Goal: Task Accomplishment & Management: Manage account settings

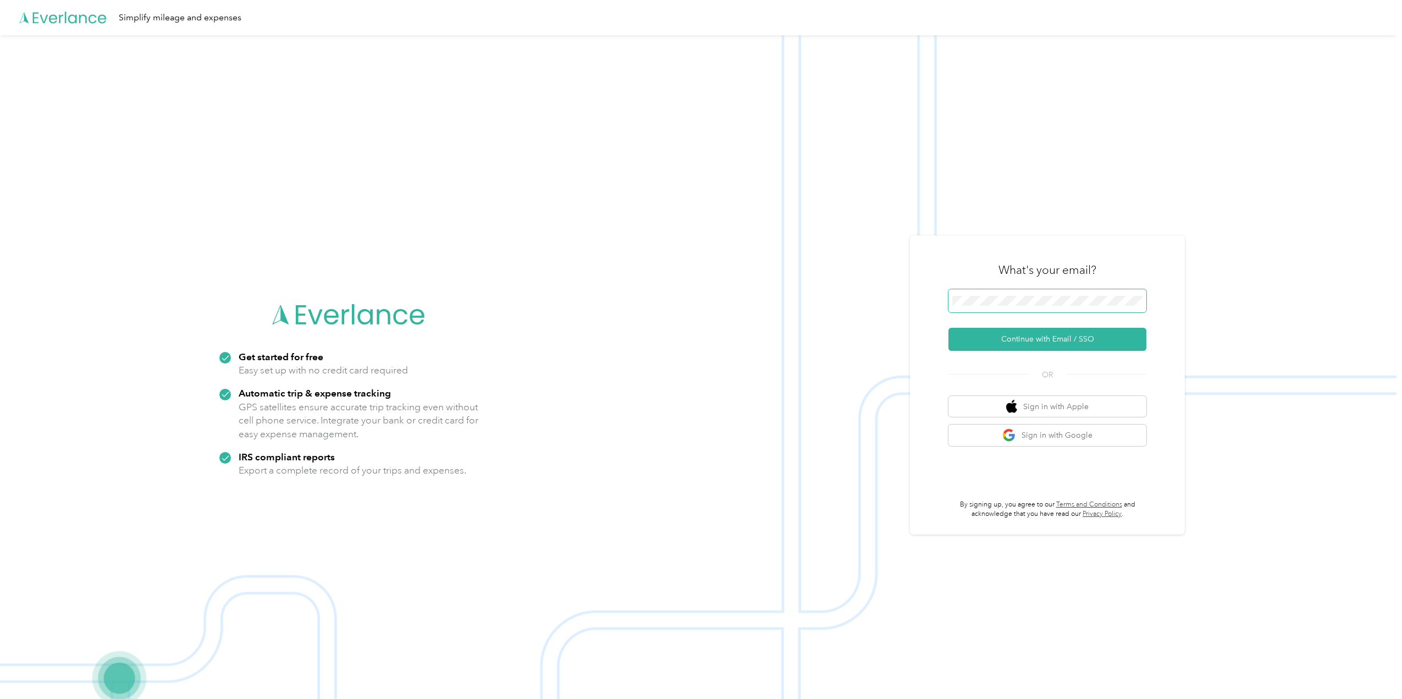
click at [1047, 307] on span at bounding box center [1048, 300] width 198 height 23
click at [1073, 340] on button "Continue with Email / SSO" at bounding box center [1048, 339] width 198 height 23
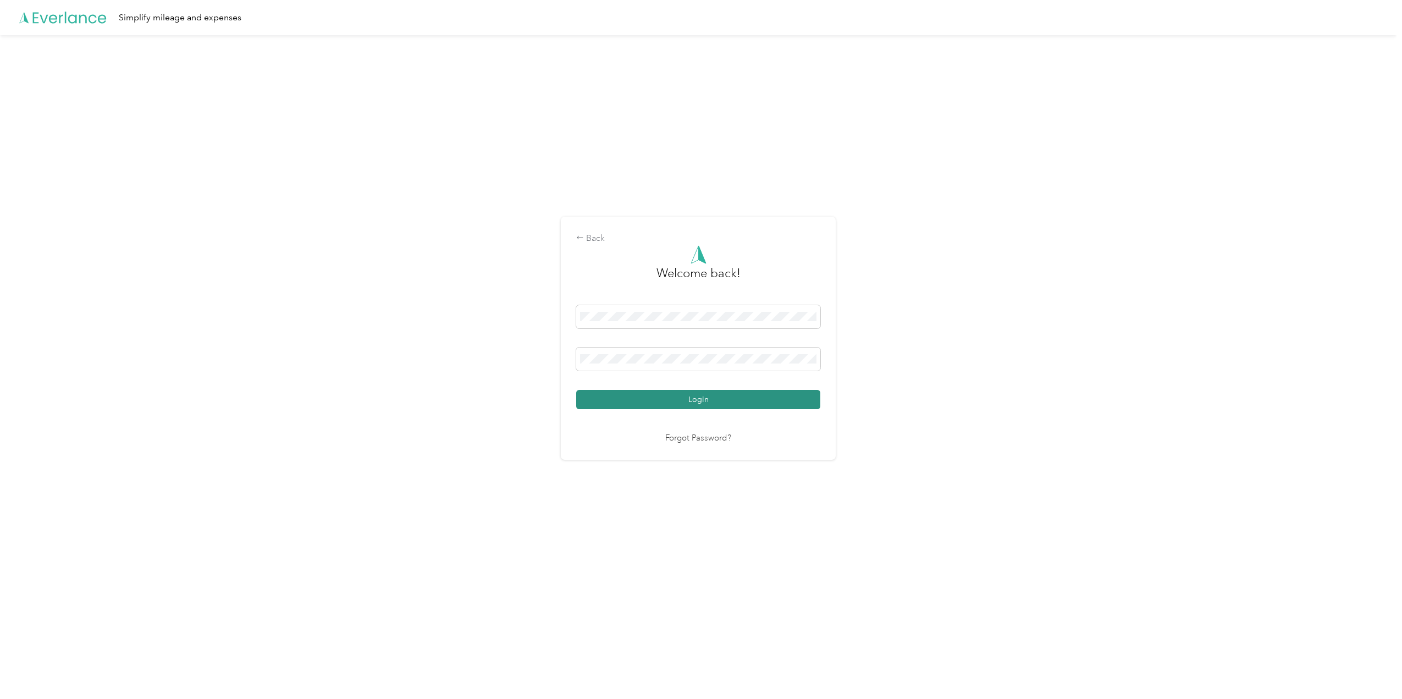
click at [707, 396] on button "Login" at bounding box center [698, 399] width 244 height 19
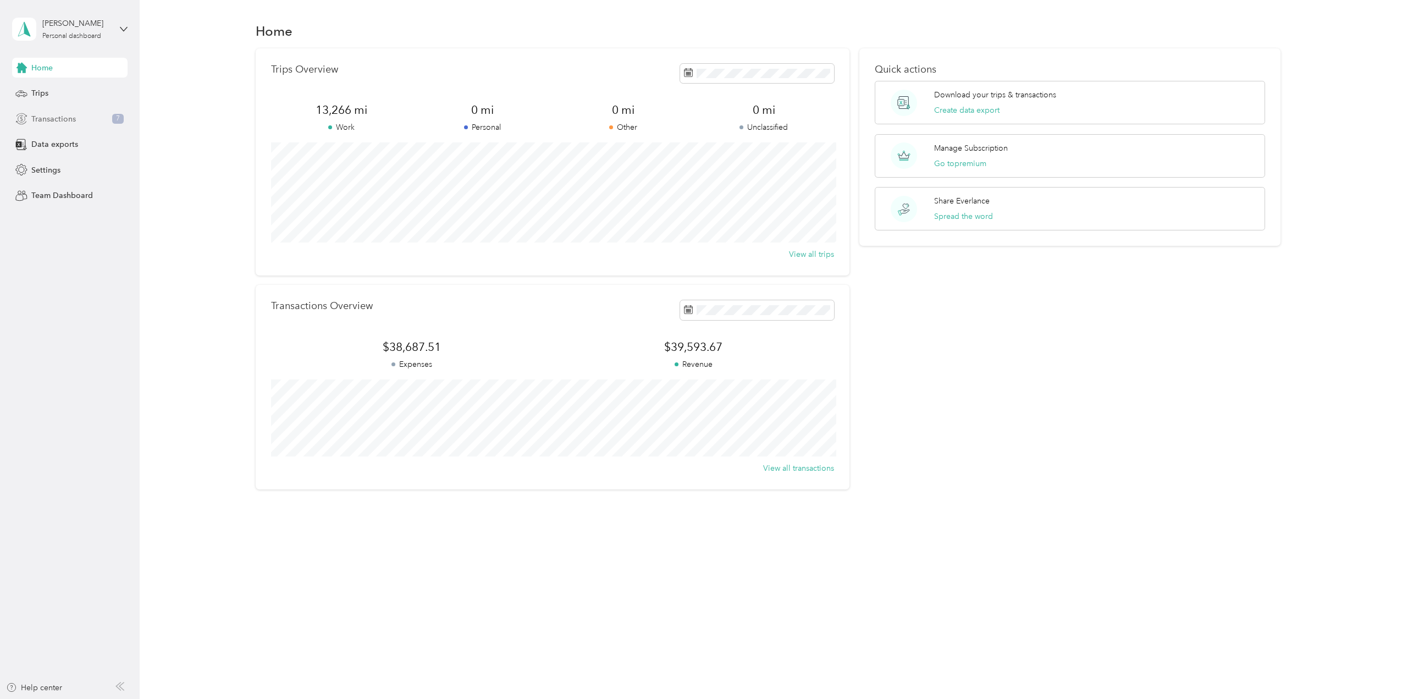
click at [39, 117] on span "Transactions" at bounding box center [53, 119] width 45 height 12
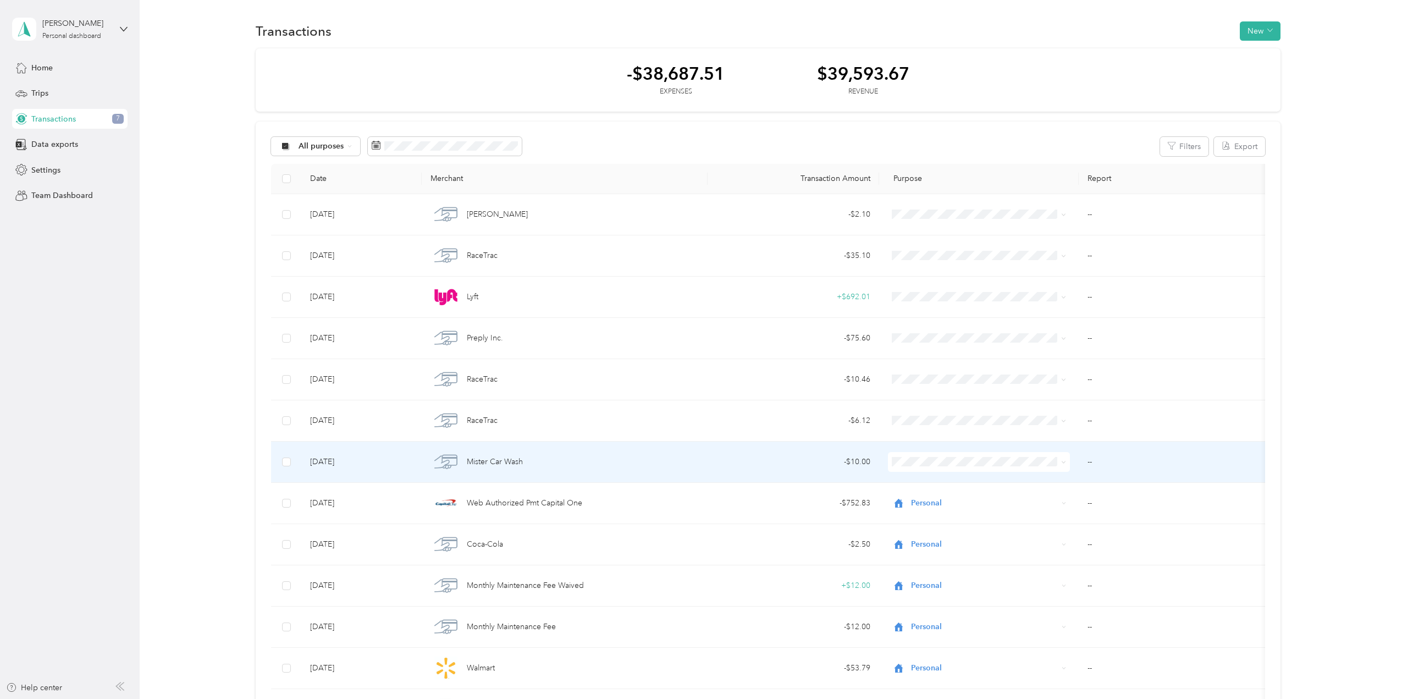
click at [923, 499] on span "Personal" at bounding box center [988, 500] width 147 height 12
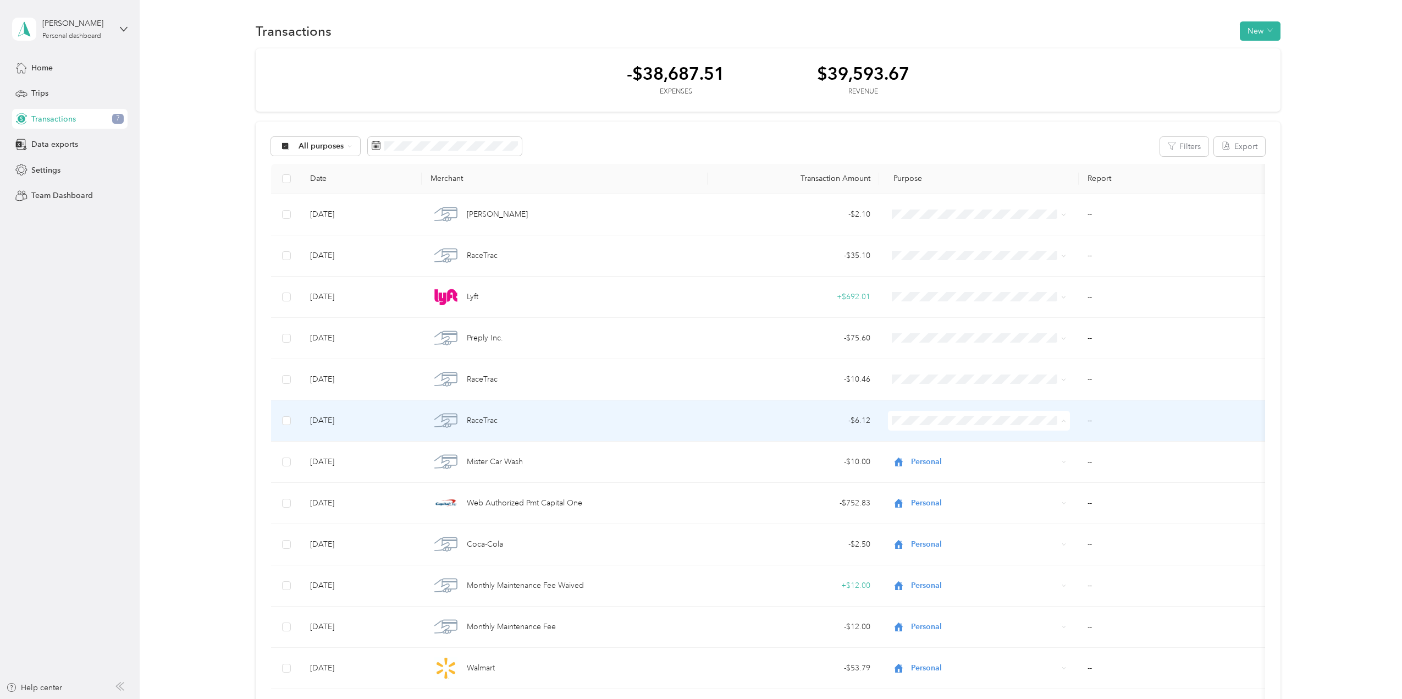
click at [926, 461] on span "Personal" at bounding box center [988, 461] width 147 height 12
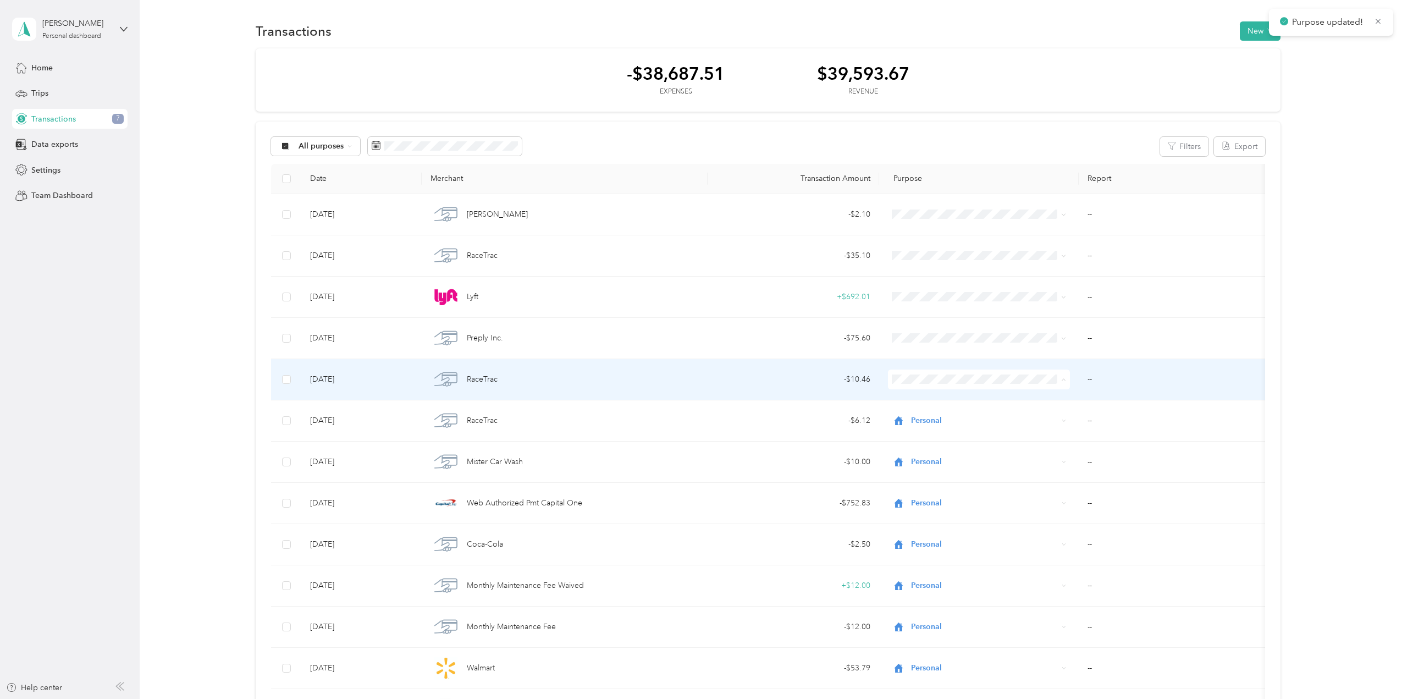
click at [924, 417] on span "Personal" at bounding box center [988, 419] width 147 height 12
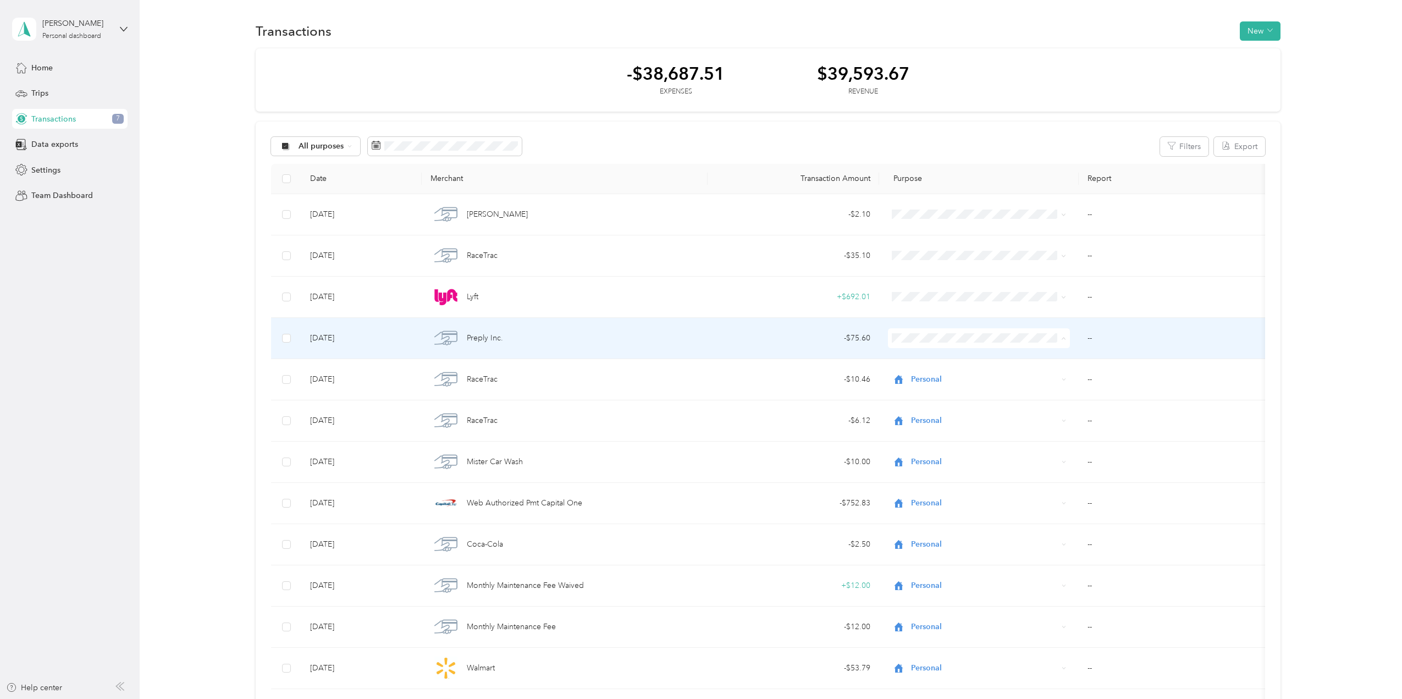
click at [924, 376] on span "Personal" at bounding box center [988, 378] width 147 height 12
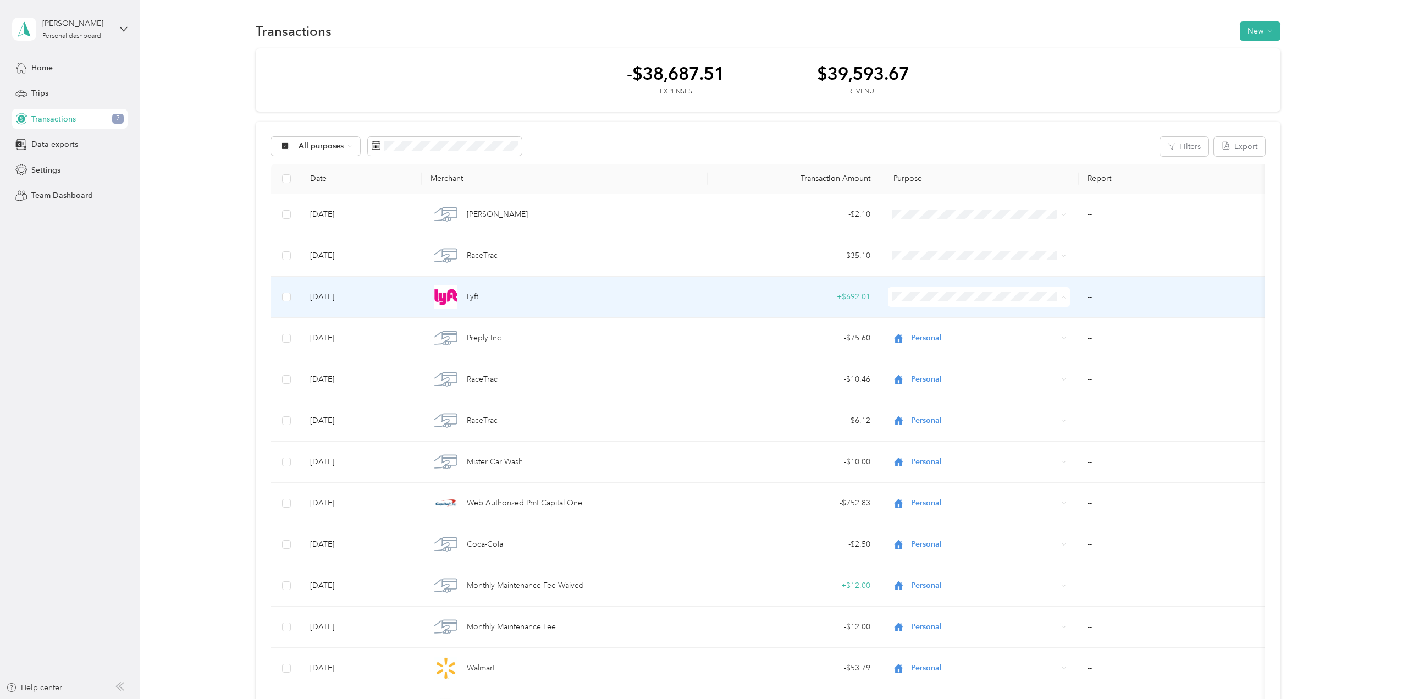
click at [914, 320] on li "Work" at bounding box center [978, 317] width 183 height 19
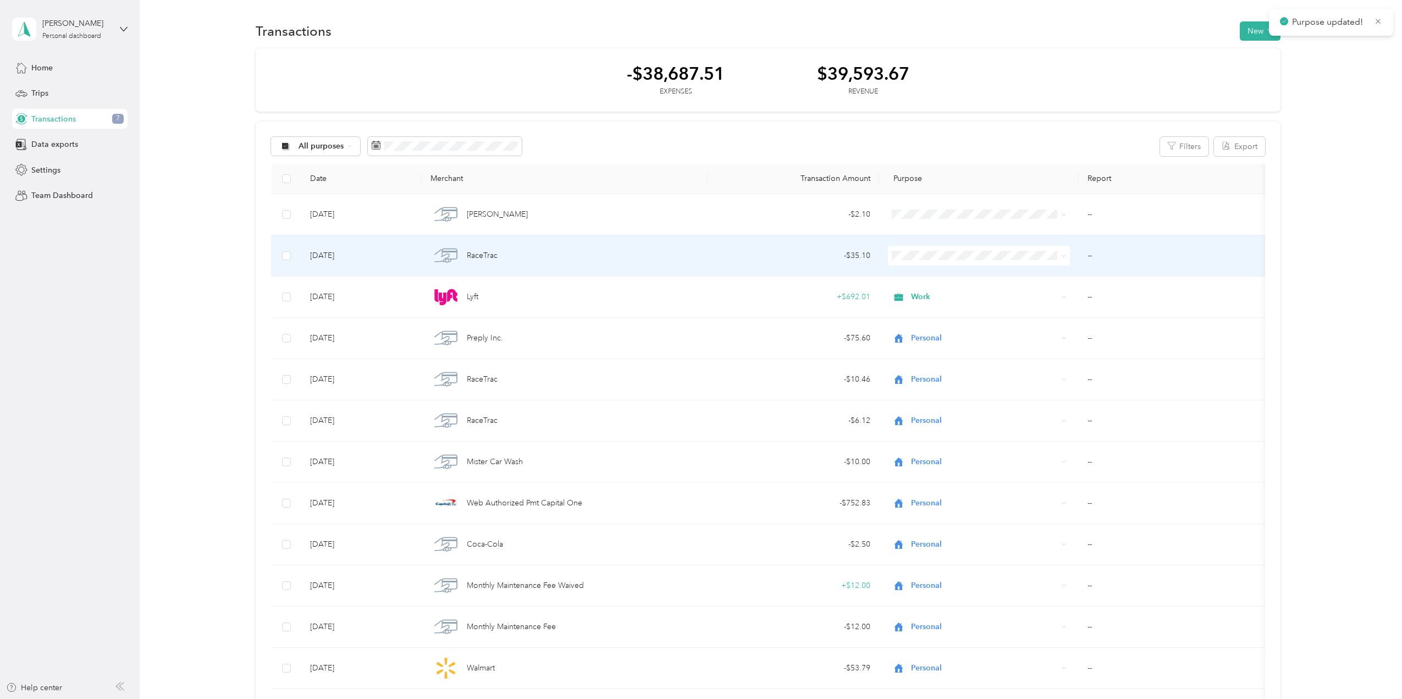
click at [923, 279] on span "Work" at bounding box center [988, 275] width 147 height 12
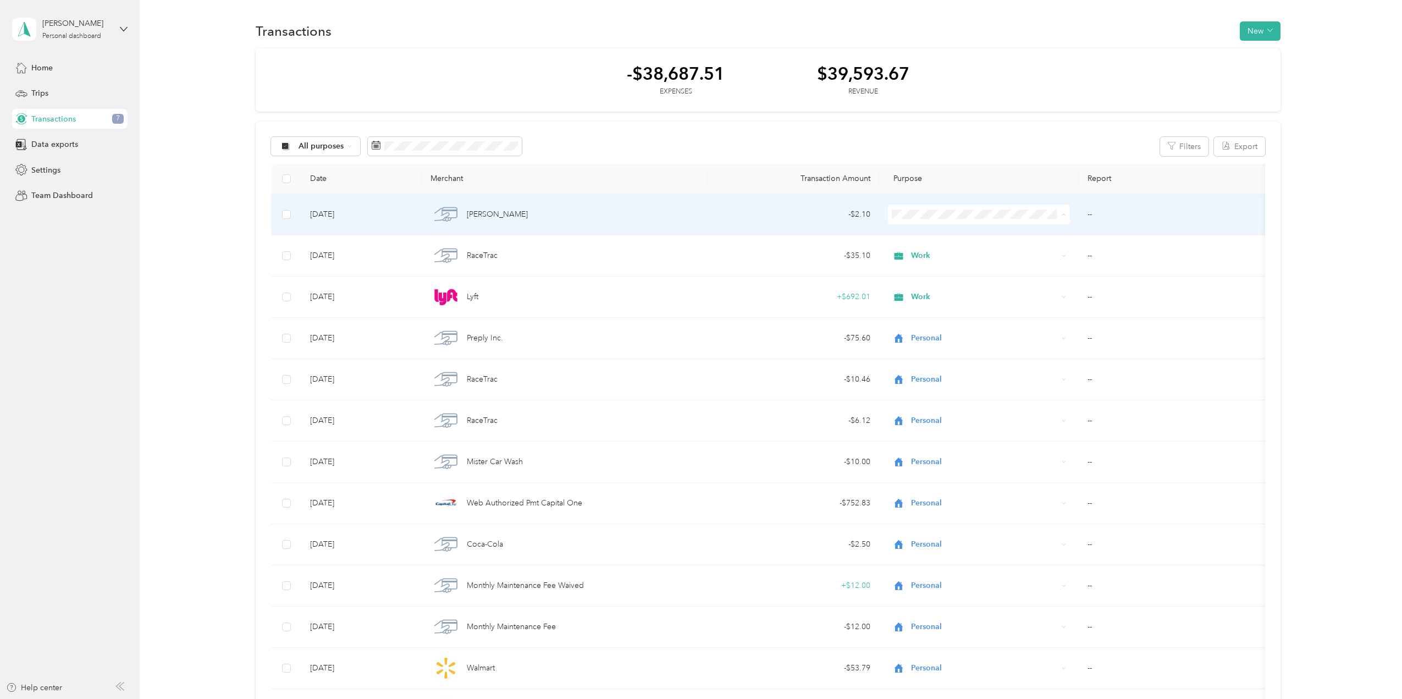
click at [933, 255] on span "Personal" at bounding box center [988, 255] width 147 height 12
click at [924, 216] on span "Personal" at bounding box center [984, 214] width 147 height 12
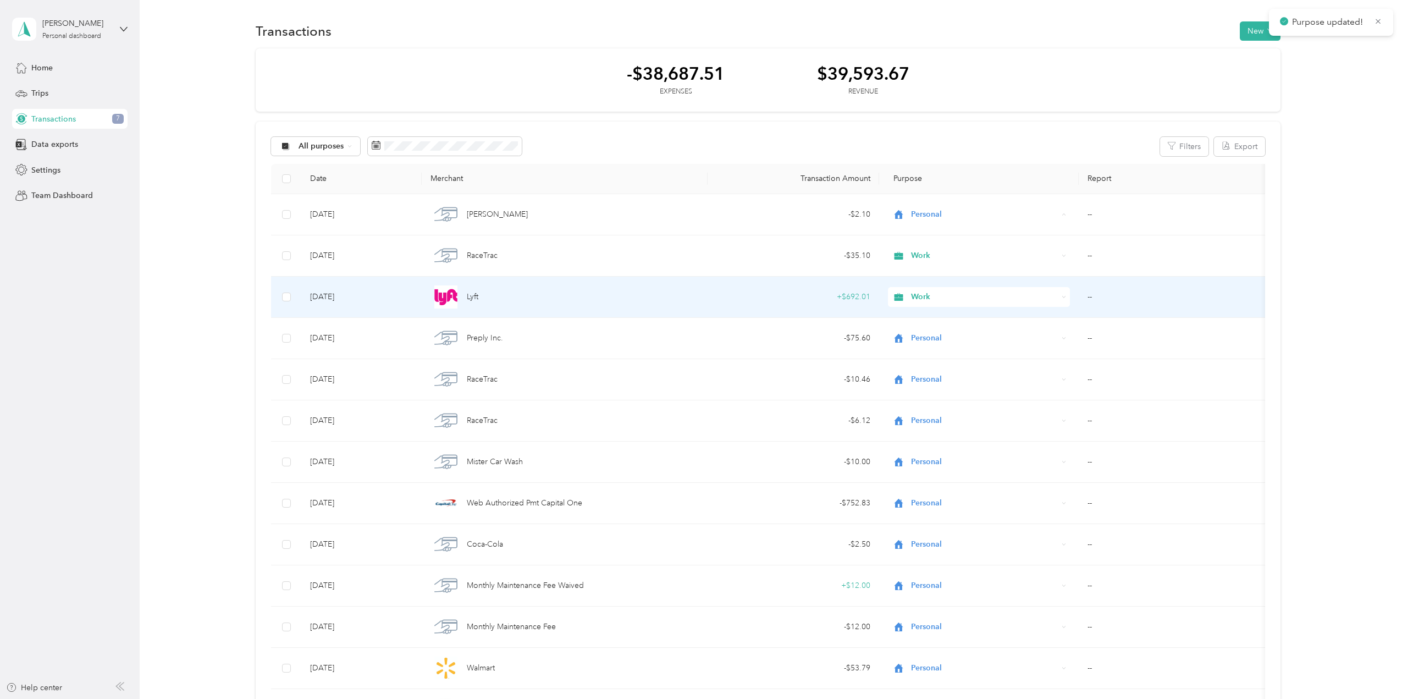
click at [796, 288] on td "+ $692.01" at bounding box center [794, 297] width 172 height 41
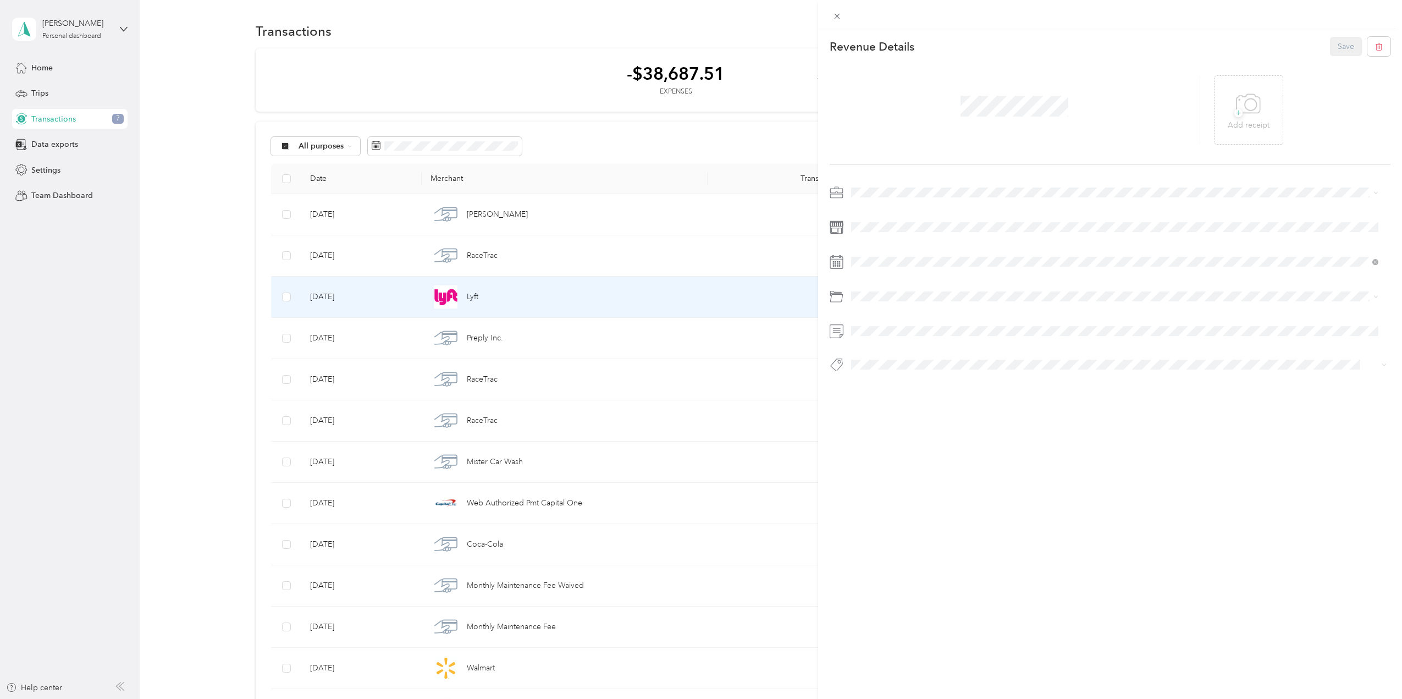
click at [726, 428] on div "This revenue cannot be edited because it is either under review, approved, or p…" at bounding box center [701, 349] width 1402 height 699
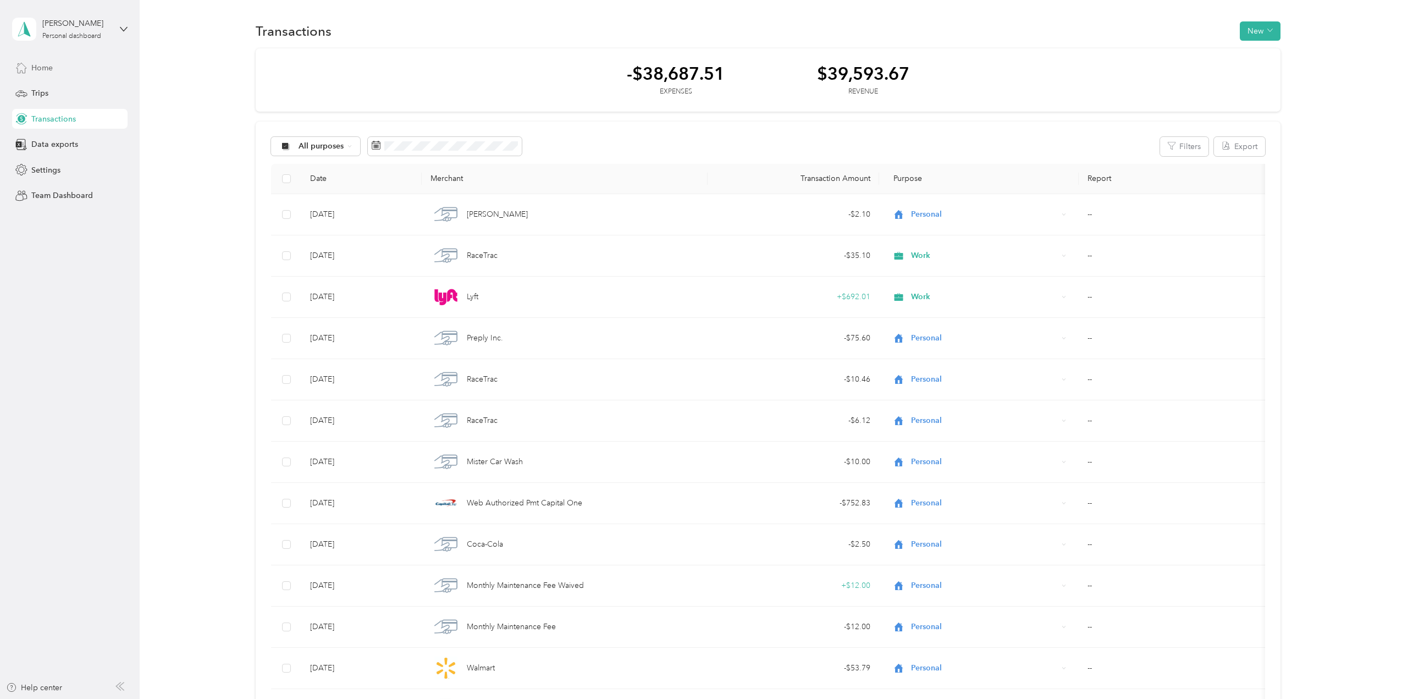
click at [45, 67] on span "Home" at bounding box center [41, 68] width 21 height 12
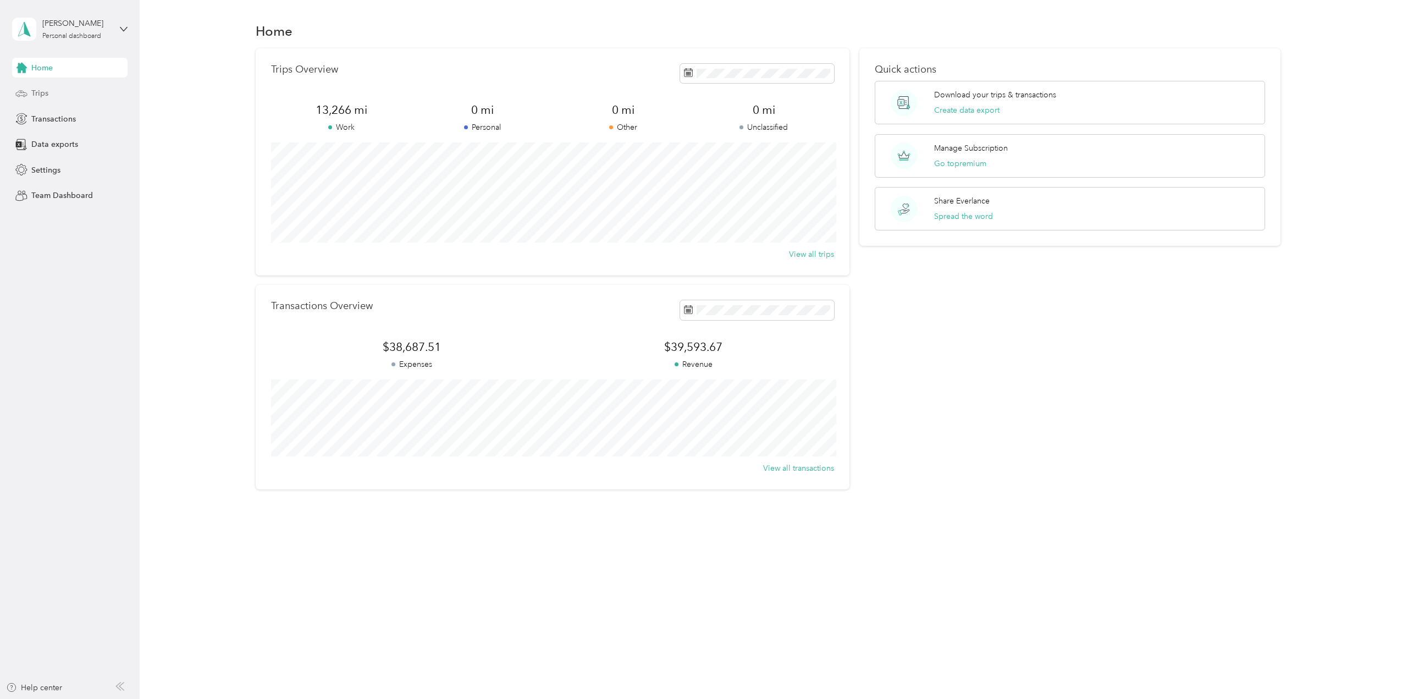
click at [39, 92] on span "Trips" at bounding box center [39, 93] width 17 height 12
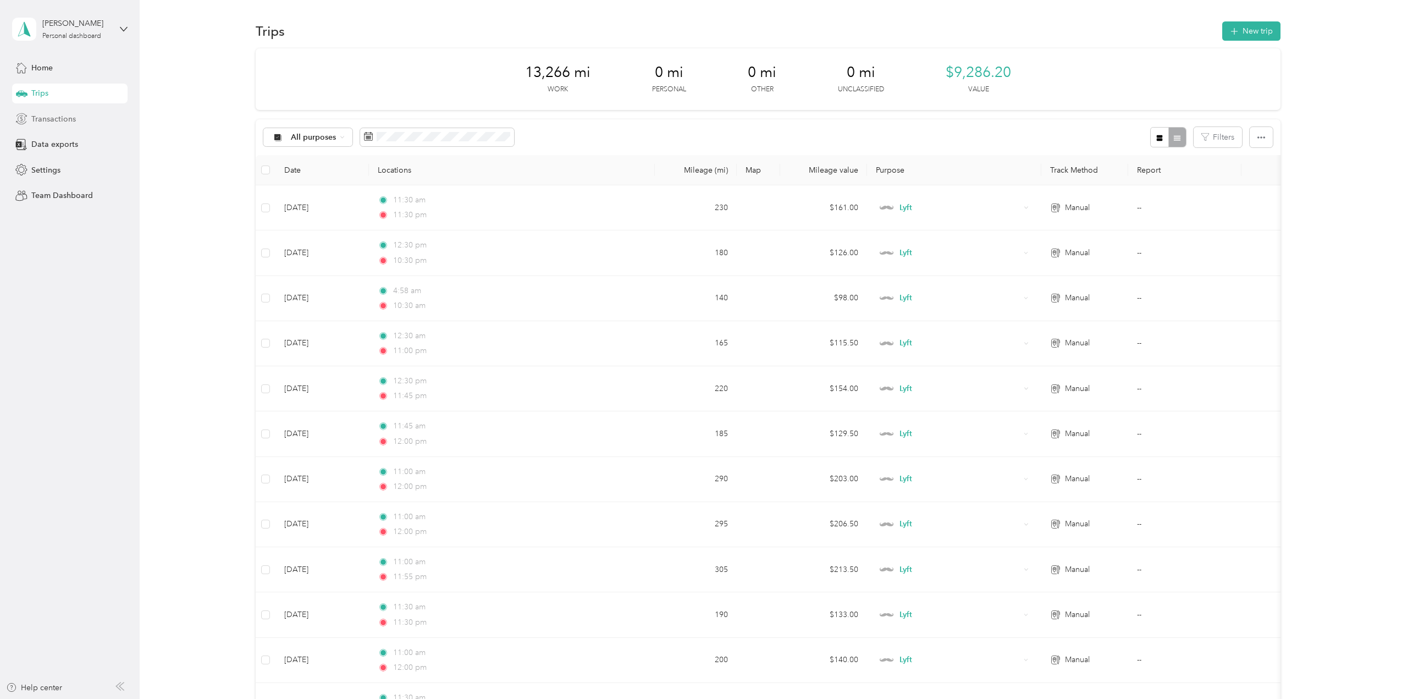
click at [53, 122] on span "Transactions" at bounding box center [53, 119] width 45 height 12
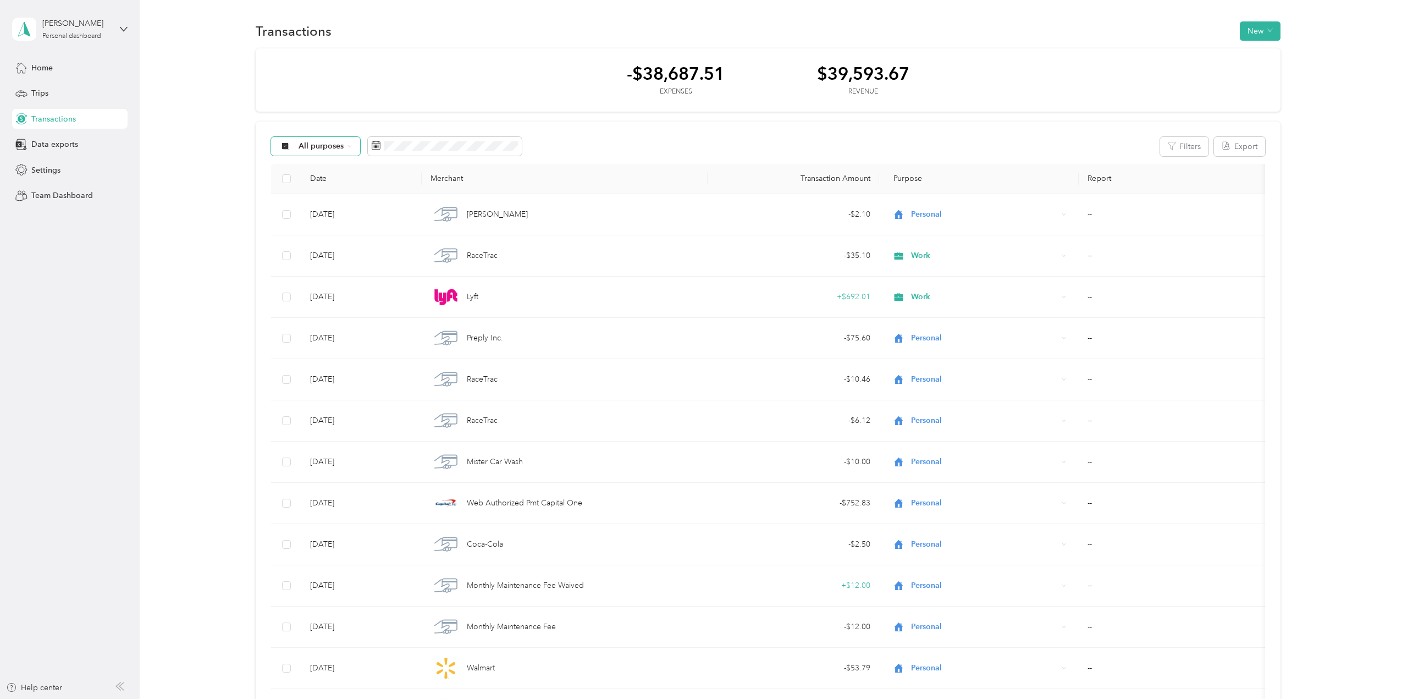
click at [349, 146] on icon at bounding box center [350, 146] width 4 height 4
click at [308, 210] on ol "All purposes Unclassified Work Personal Lyft Uber Other Charity Medical Moving …" at bounding box center [315, 234] width 88 height 154
click at [343, 142] on div "All purposes" at bounding box center [315, 146] width 89 height 19
click at [284, 203] on icon at bounding box center [286, 205] width 14 height 9
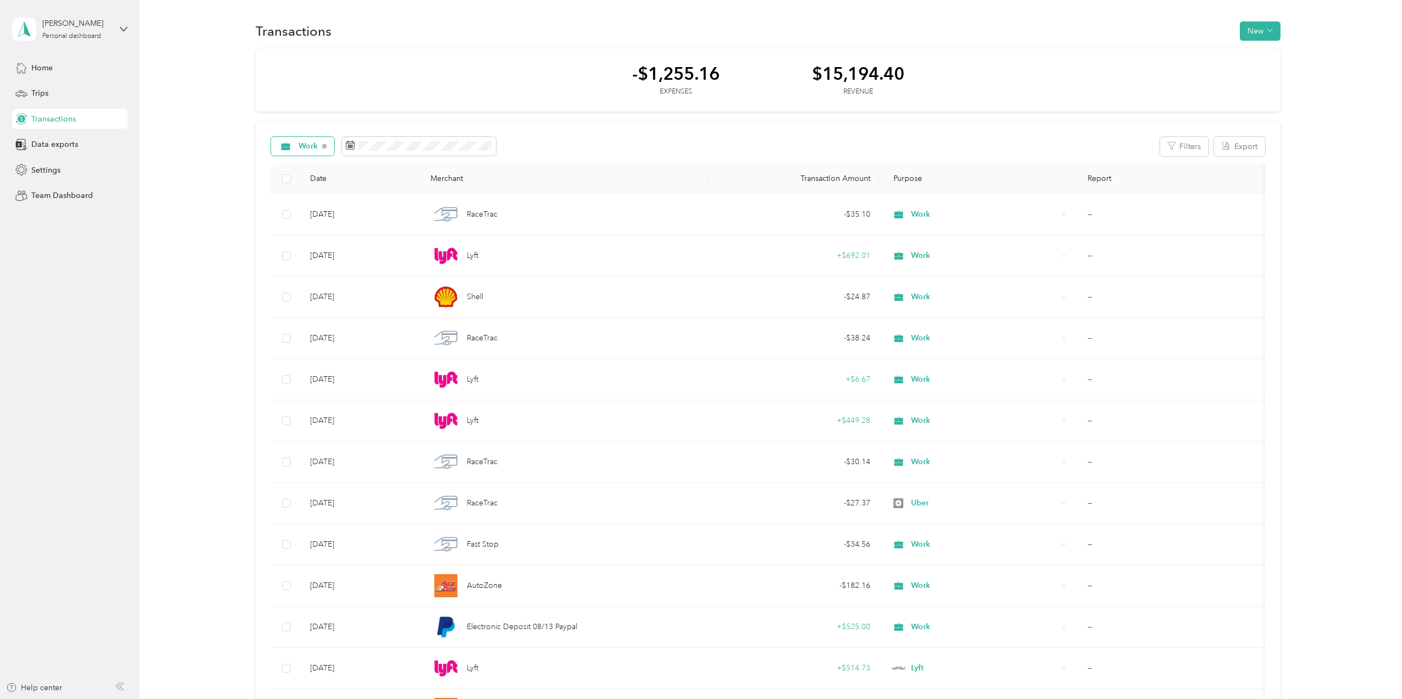
click at [321, 146] on div "Work" at bounding box center [302, 146] width 63 height 19
click at [317, 219] on span "Personal" at bounding box center [320, 224] width 45 height 12
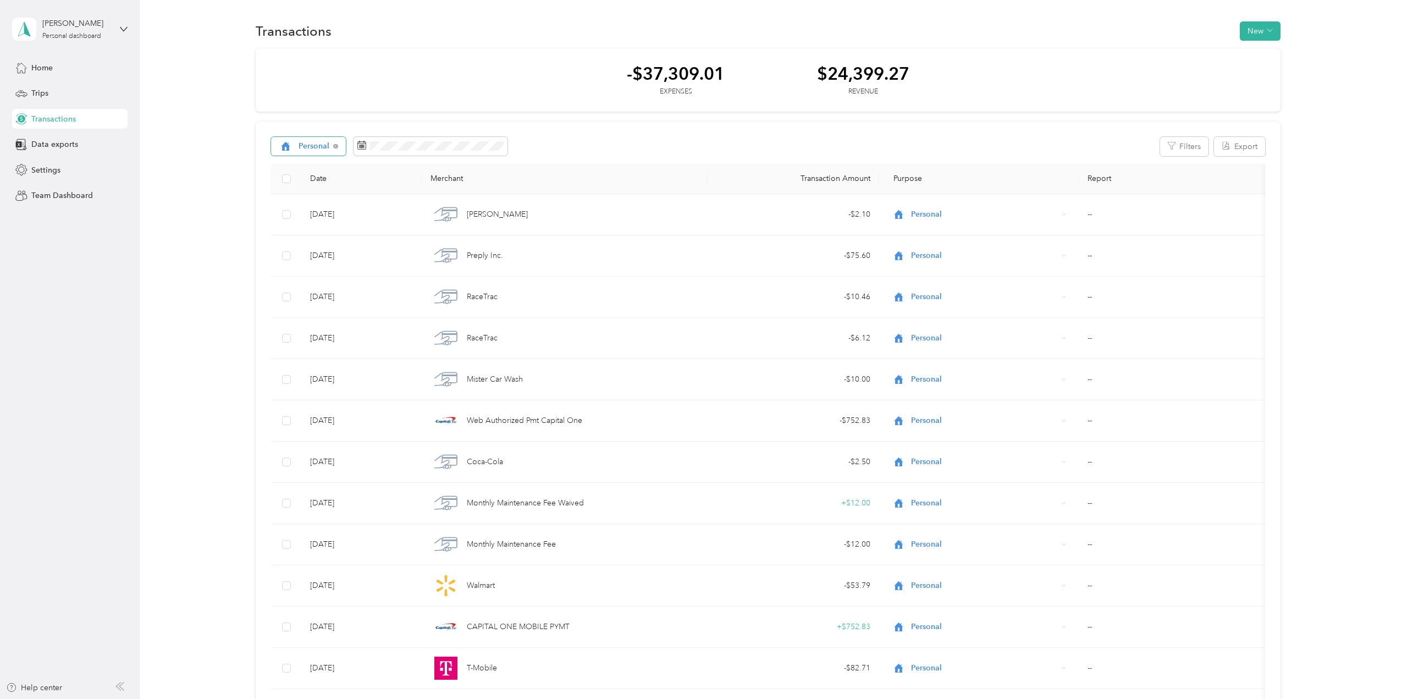
click at [331, 148] on div "Personal" at bounding box center [308, 146] width 75 height 19
click at [313, 242] on span "Lyft" at bounding box center [320, 244] width 45 height 12
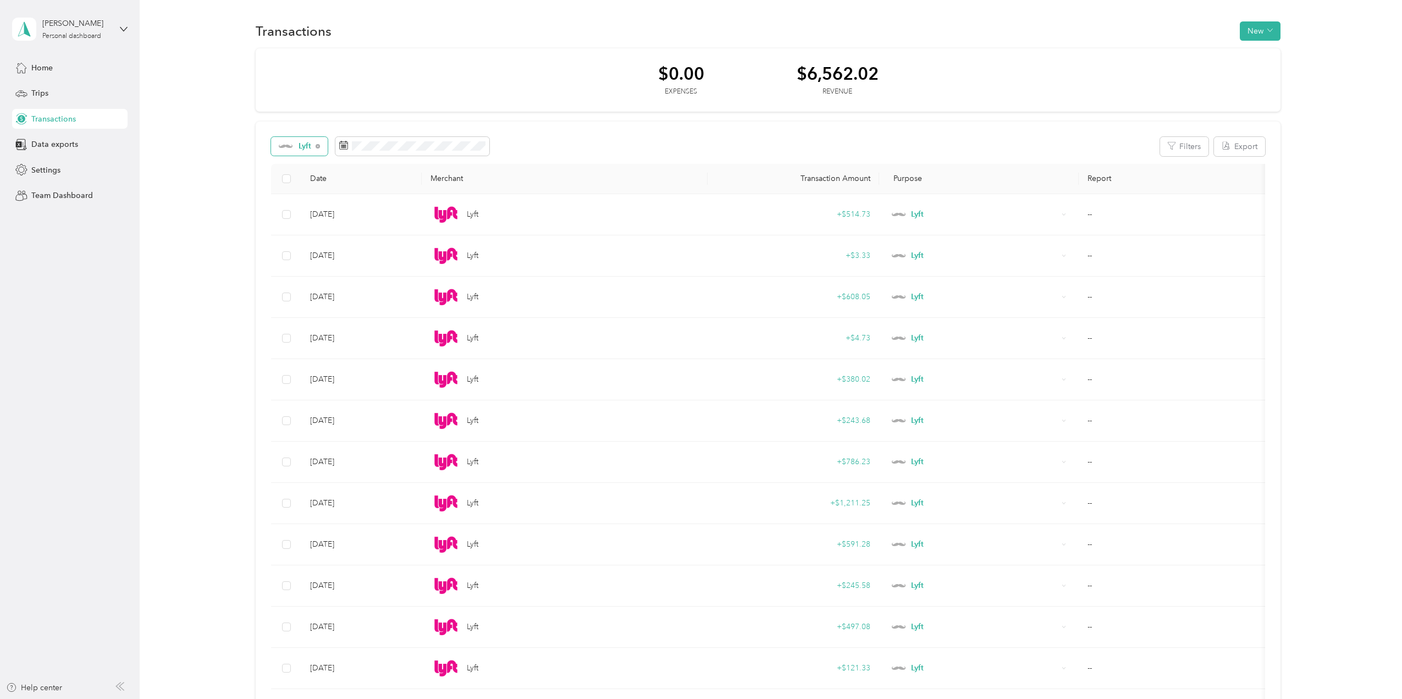
click at [319, 147] on div "Lyft" at bounding box center [299, 146] width 57 height 19
click at [319, 256] on li "Uber" at bounding box center [311, 262] width 80 height 19
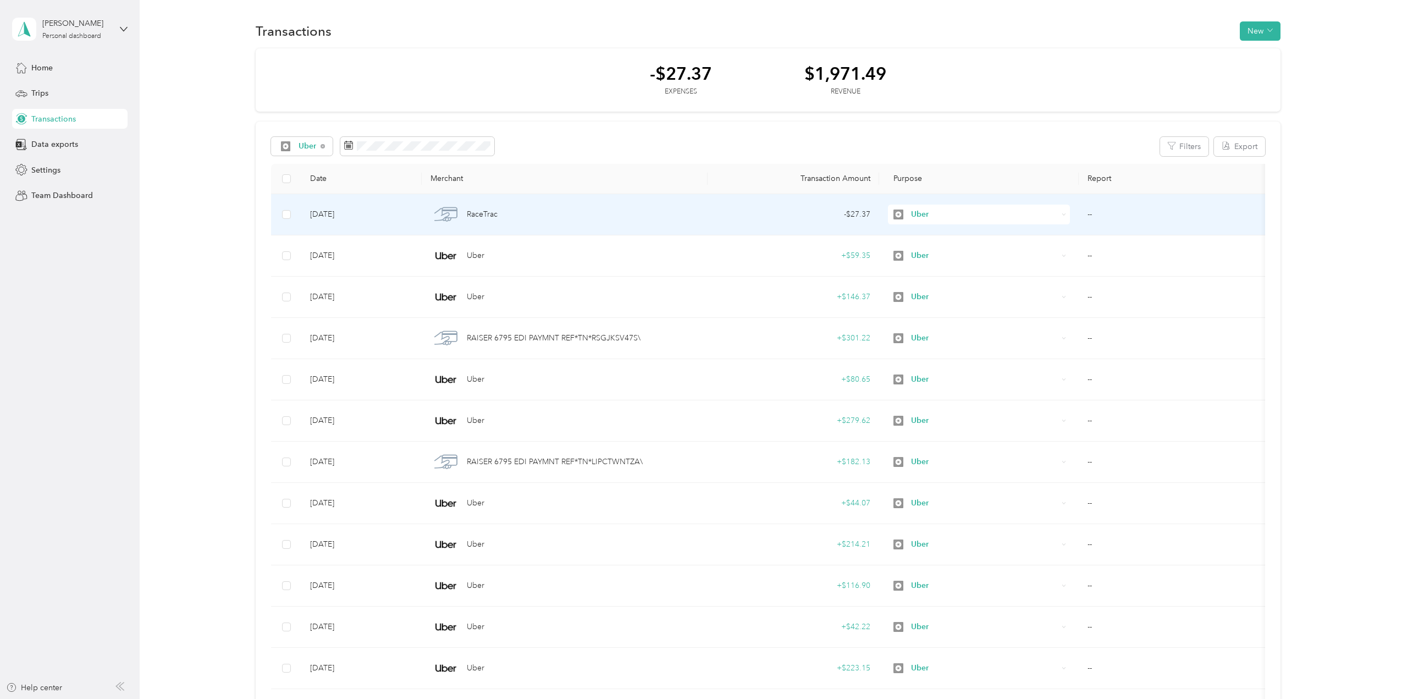
click at [912, 218] on span "Uber" at bounding box center [984, 214] width 147 height 12
click at [920, 233] on span "Work" at bounding box center [988, 235] width 147 height 12
click at [934, 211] on span "Uber" at bounding box center [984, 214] width 147 height 12
click at [917, 226] on li "Work" at bounding box center [978, 234] width 183 height 19
click at [1072, 214] on td "Uber" at bounding box center [979, 214] width 200 height 41
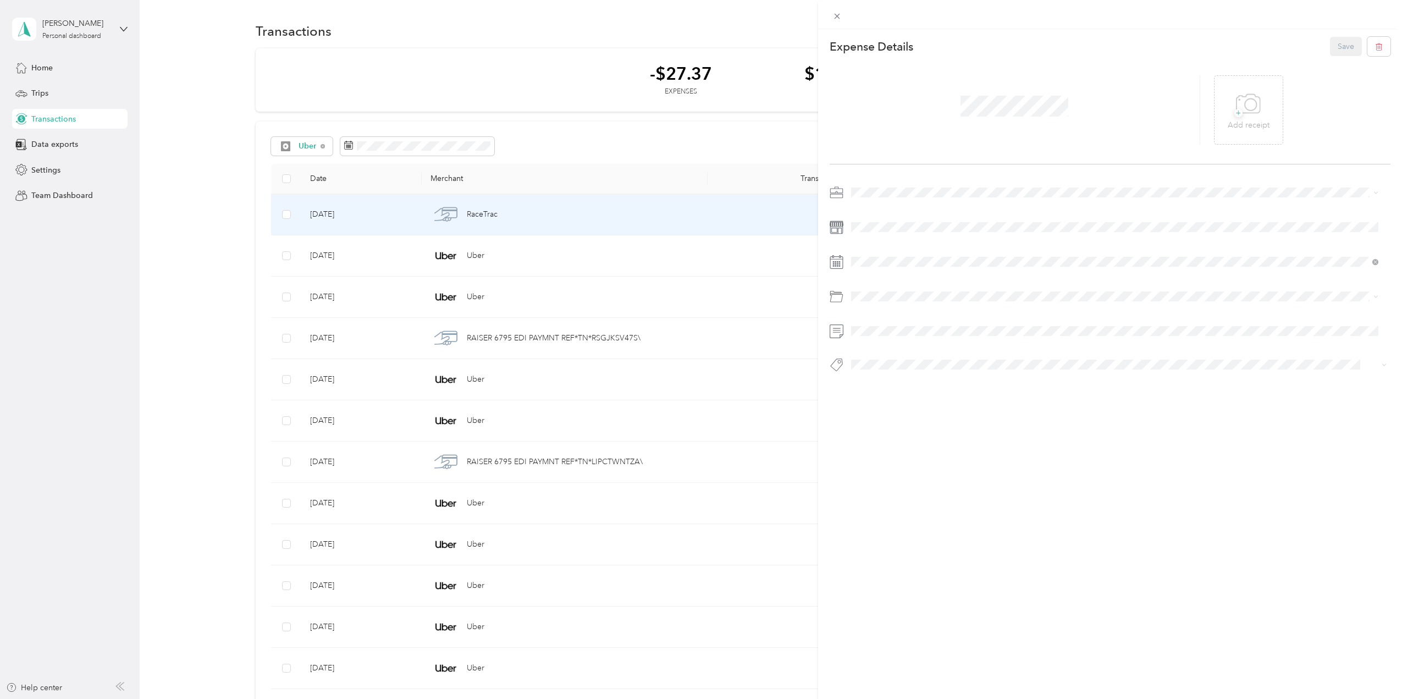
click at [669, 217] on div "This expense cannot be edited because it is either under review, approved, or p…" at bounding box center [701, 349] width 1402 height 699
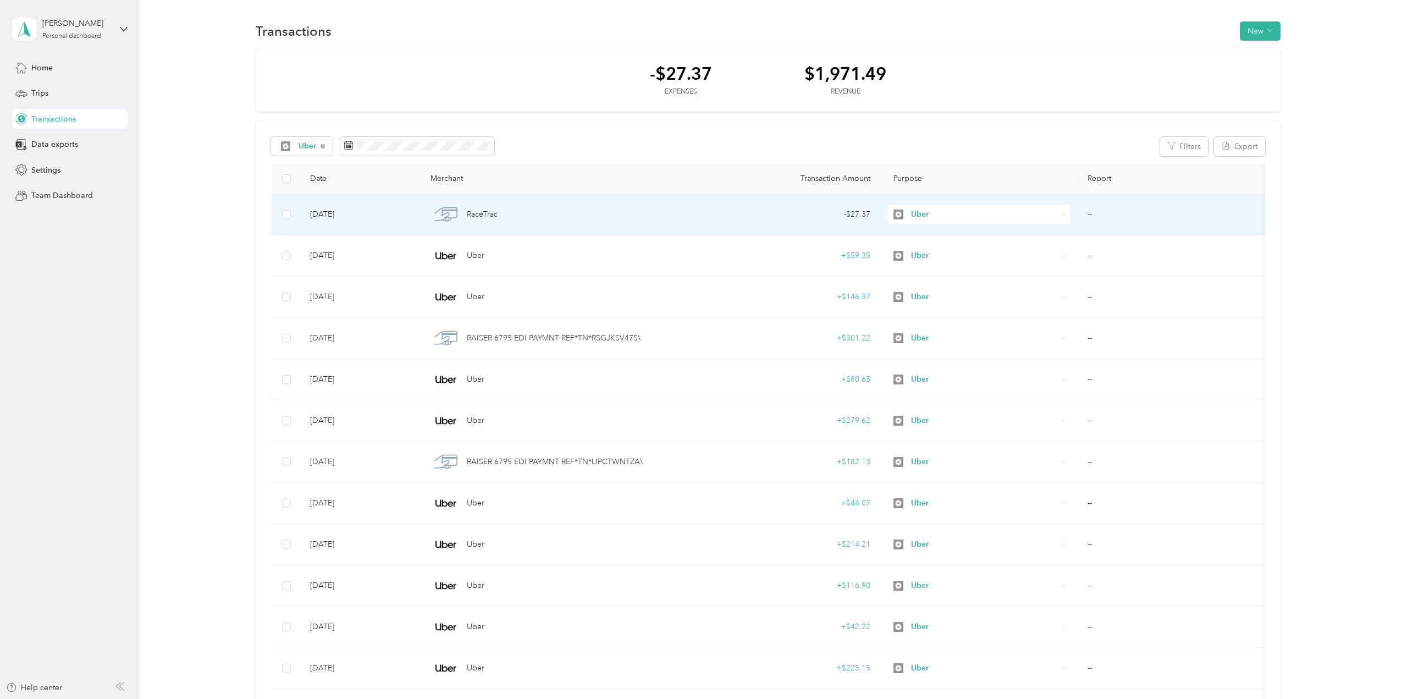
click at [1063, 214] on icon at bounding box center [1064, 214] width 5 height 5
click at [936, 252] on span "Personal" at bounding box center [988, 255] width 147 height 12
click at [1062, 214] on icon at bounding box center [1064, 214] width 5 height 5
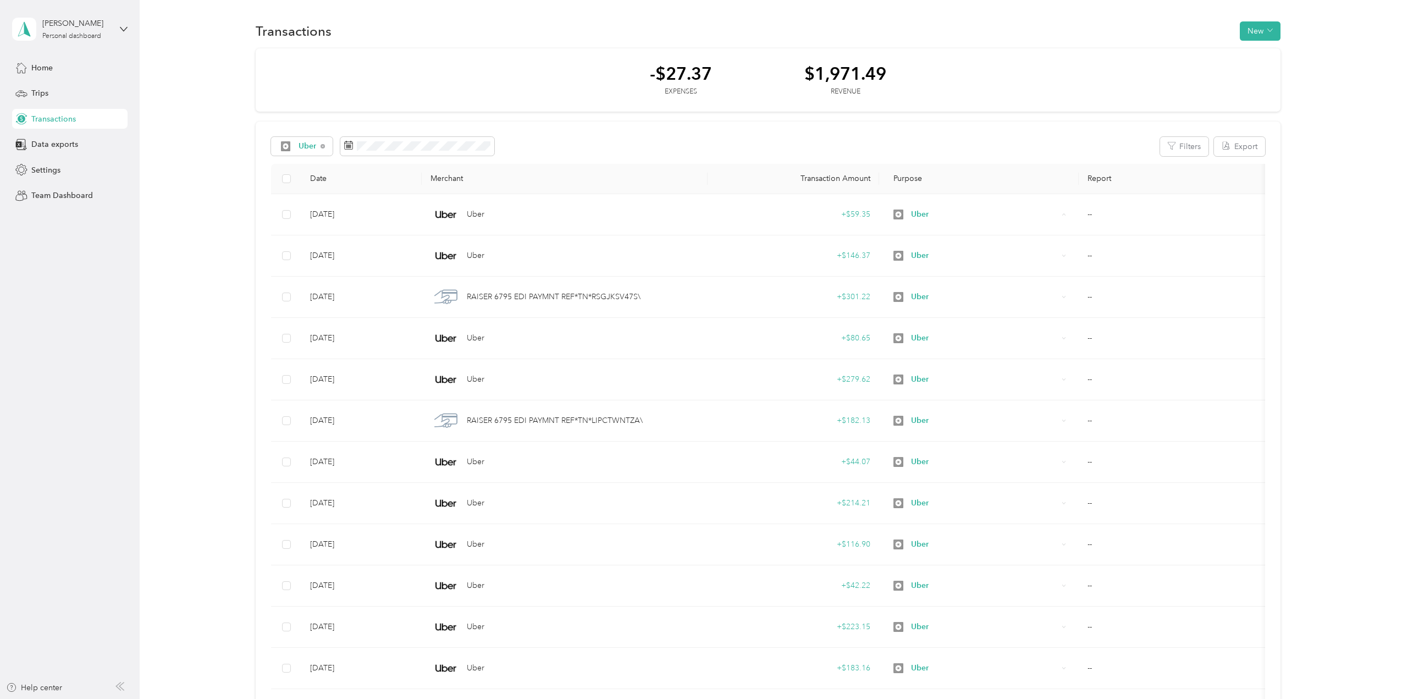
click at [977, 111] on div "-$27.37 Expenses $1,971.49 Revenue" at bounding box center [768, 80] width 1025 height 64
click at [323, 145] on icon at bounding box center [323, 146] width 4 height 4
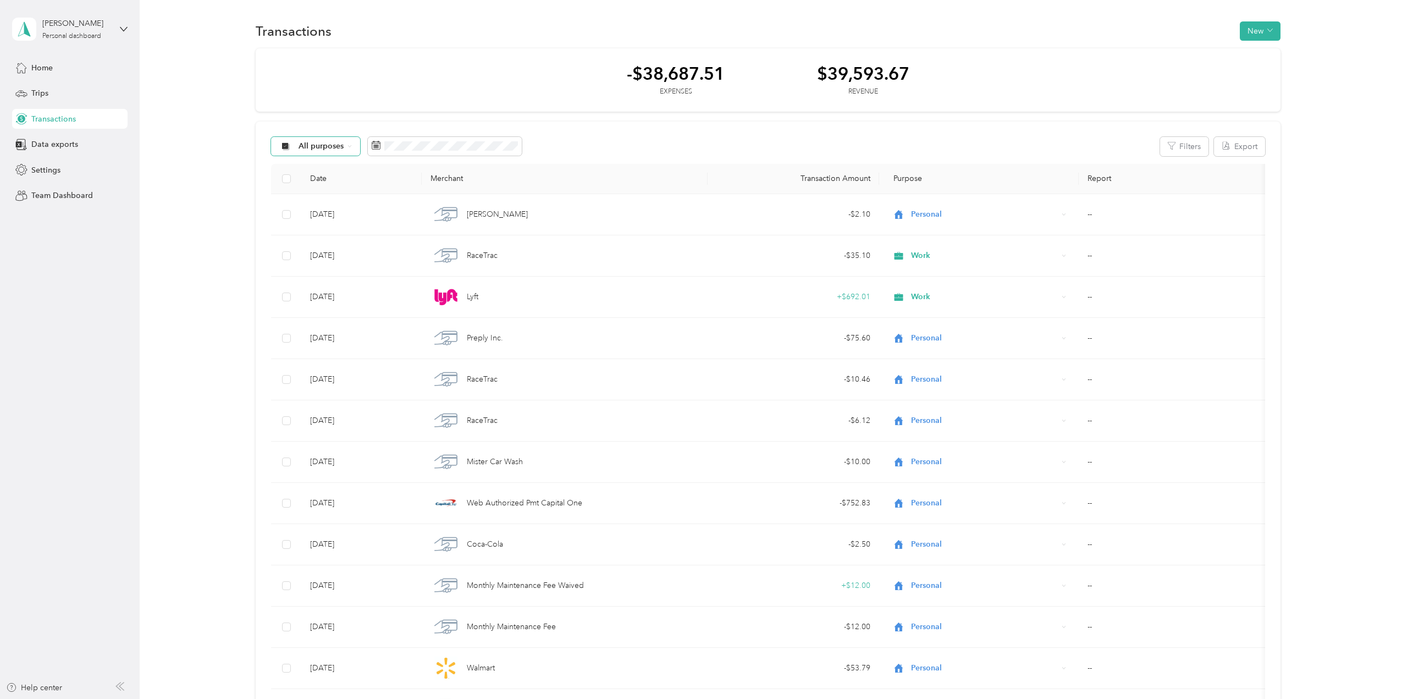
click at [344, 146] on div "All purposes" at bounding box center [315, 146] width 89 height 19
click at [319, 223] on span "Personal" at bounding box center [324, 224] width 53 height 12
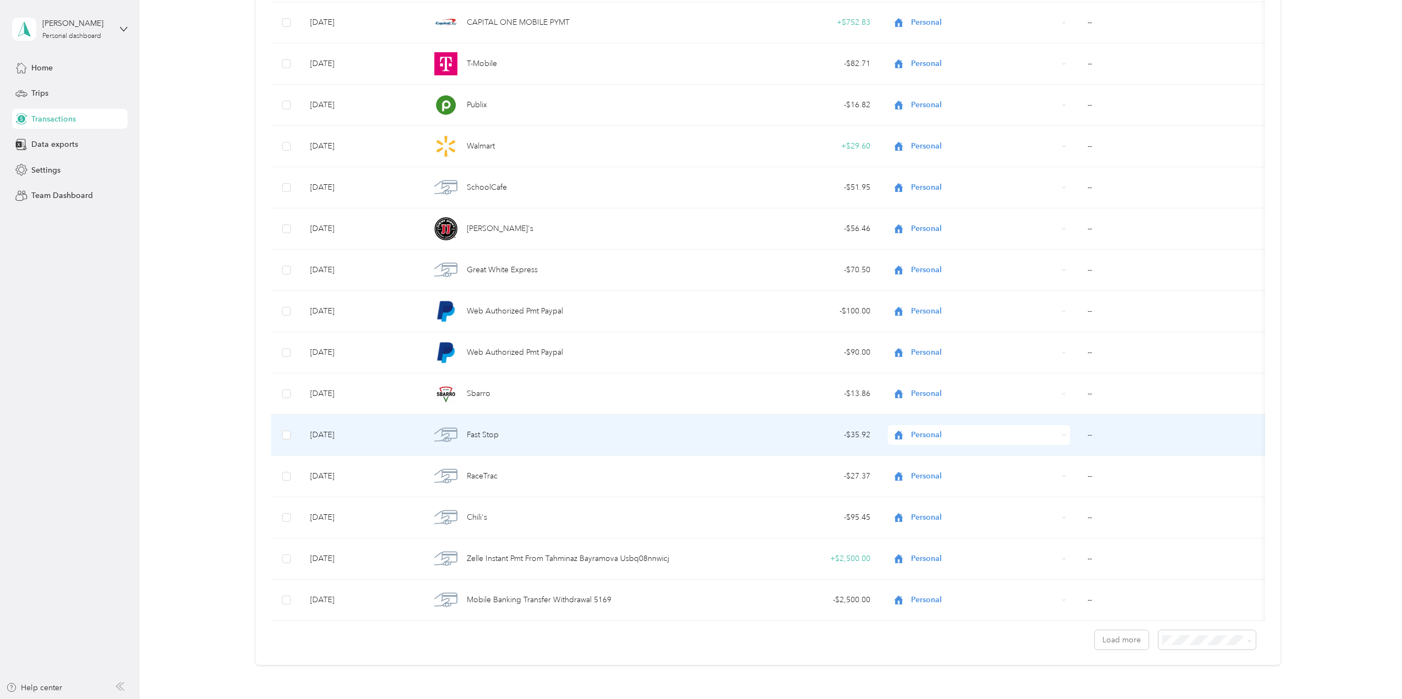
scroll to position [605, 0]
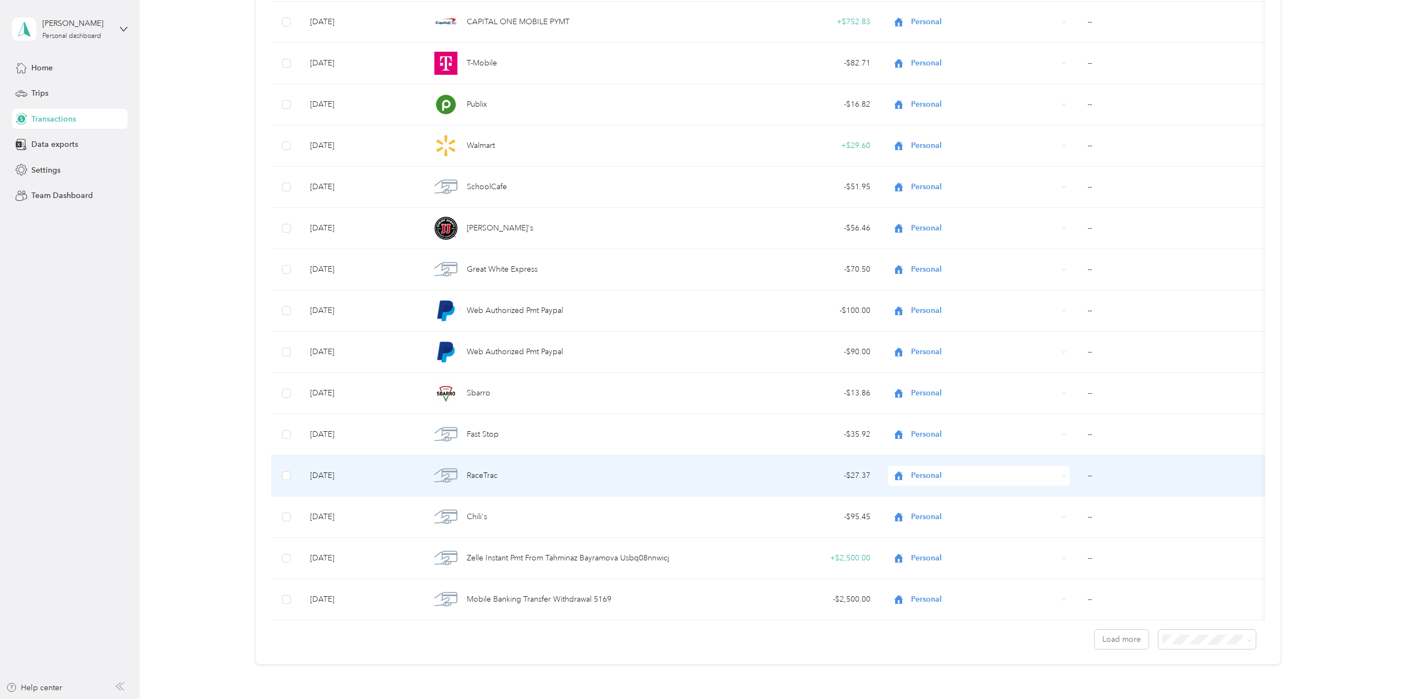
click at [944, 473] on span "Personal" at bounding box center [984, 476] width 147 height 12
click at [935, 490] on span "Work" at bounding box center [988, 495] width 147 height 12
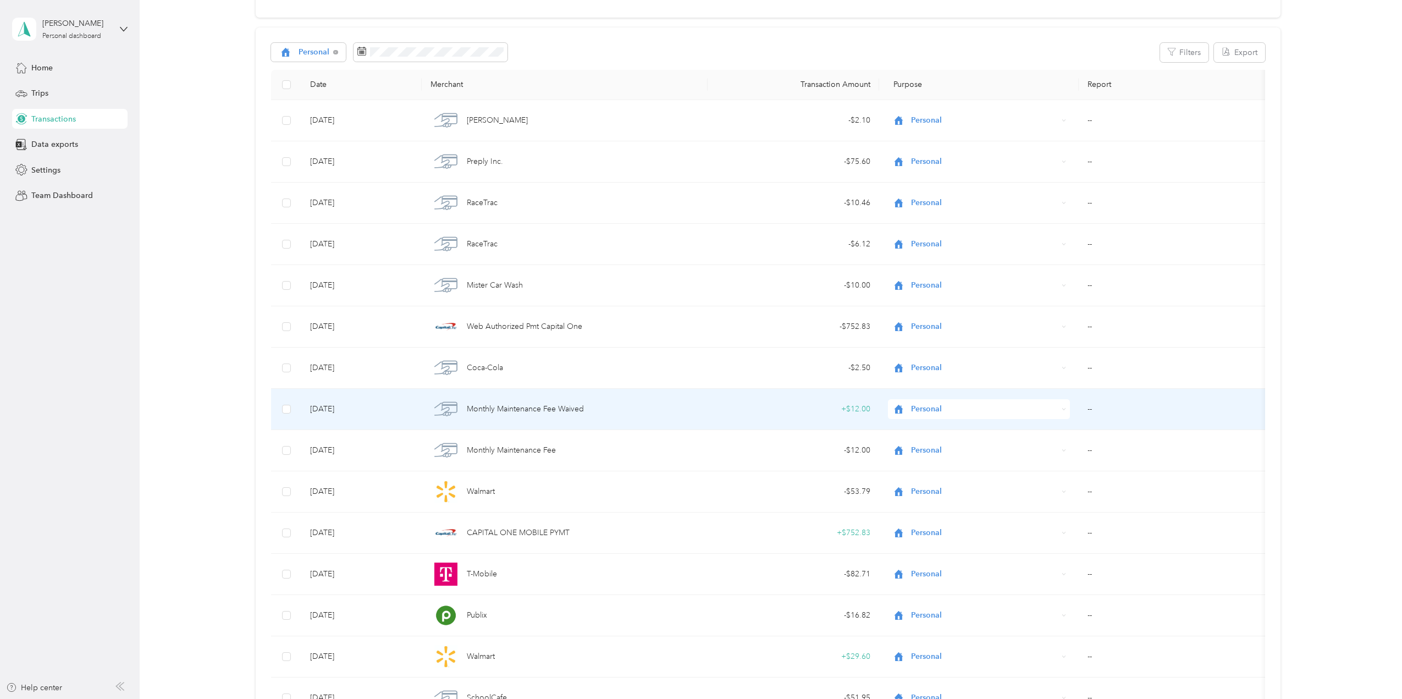
scroll to position [0, 0]
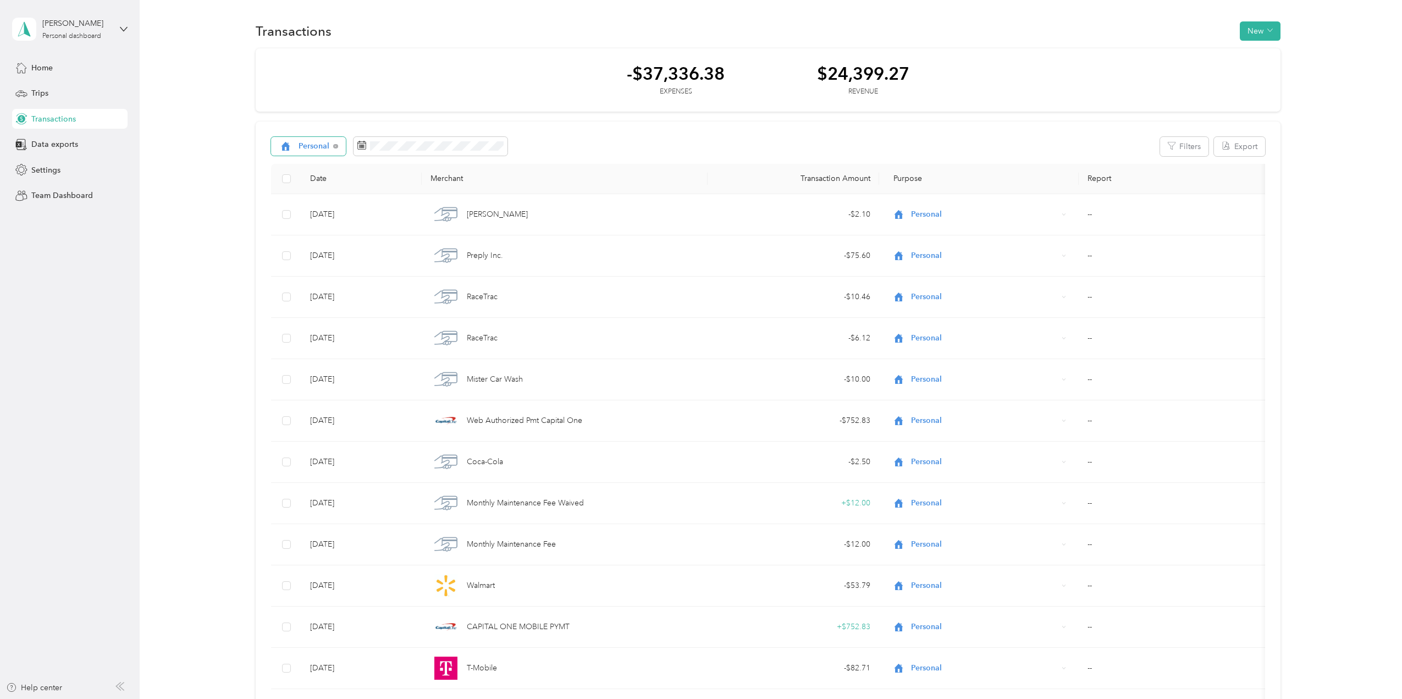
click at [336, 149] on div "Personal" at bounding box center [308, 146] width 75 height 19
click at [300, 207] on span "Work" at bounding box center [320, 205] width 45 height 12
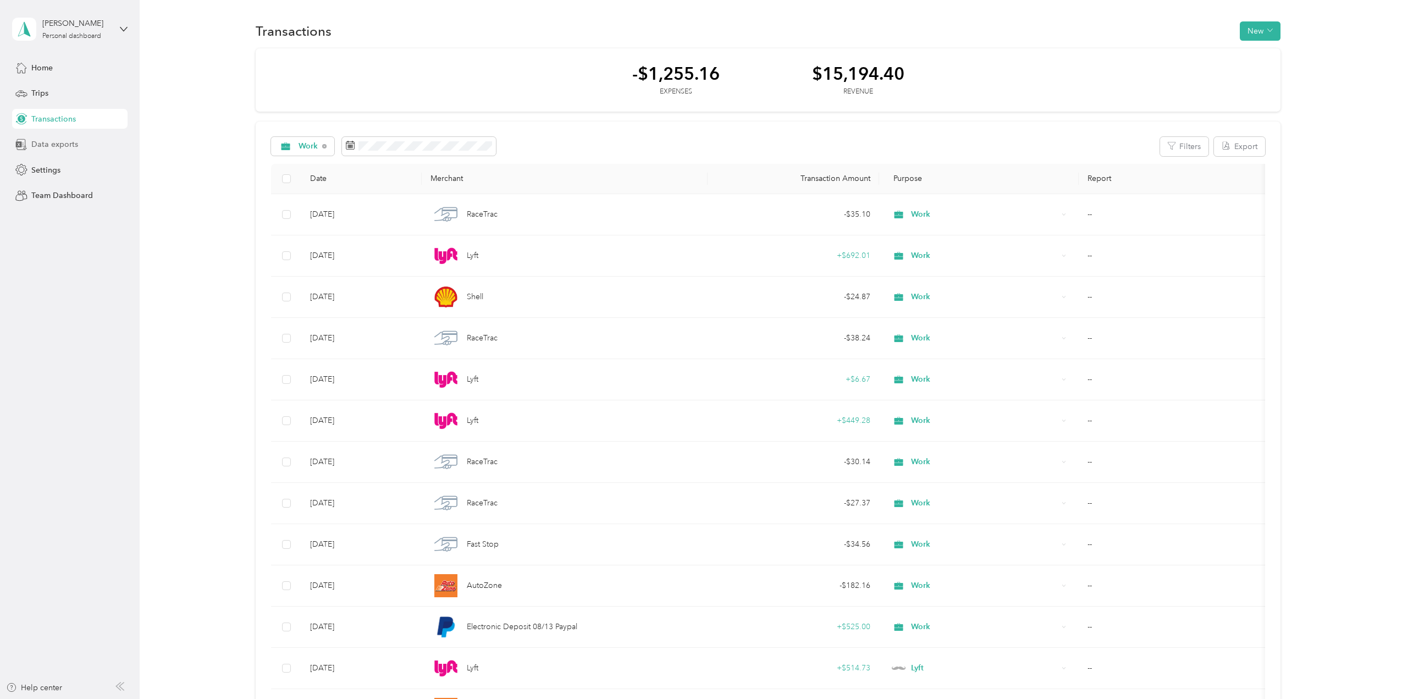
click at [73, 148] on span "Data exports" at bounding box center [54, 145] width 47 height 12
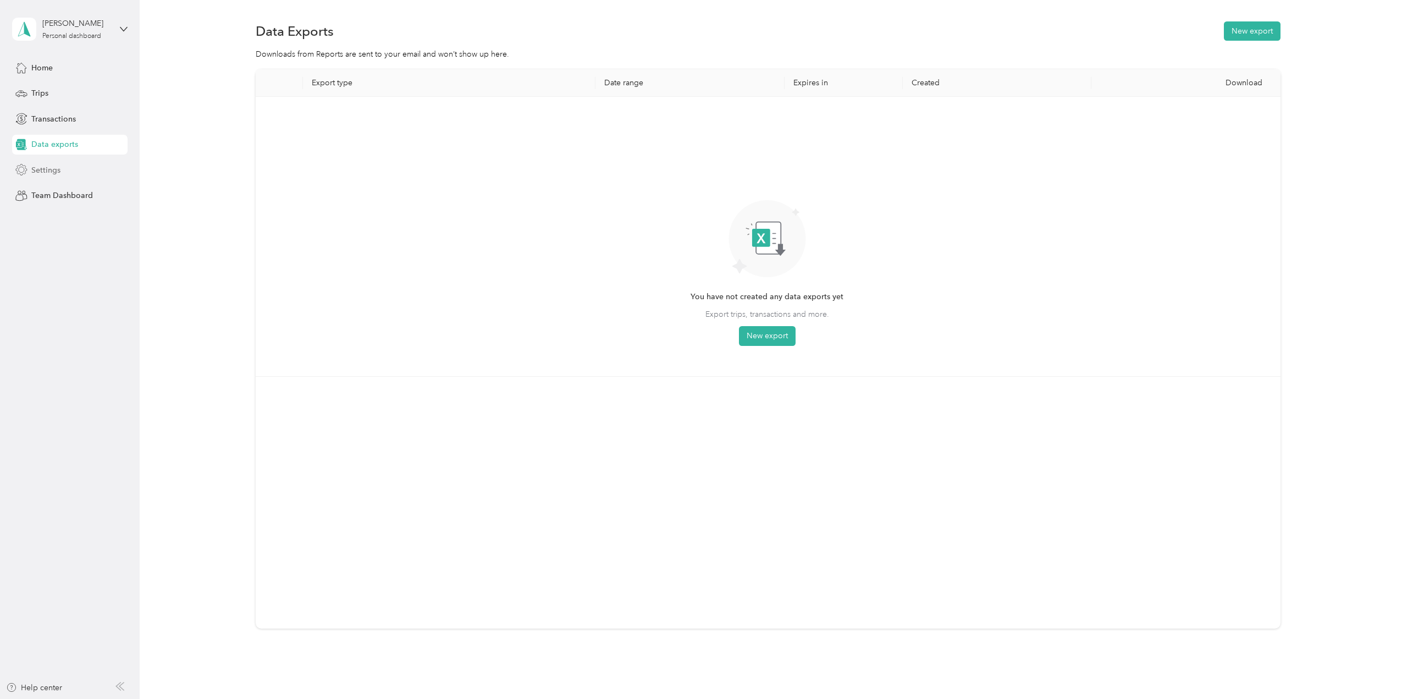
click at [53, 172] on span "Settings" at bounding box center [45, 170] width 29 height 12
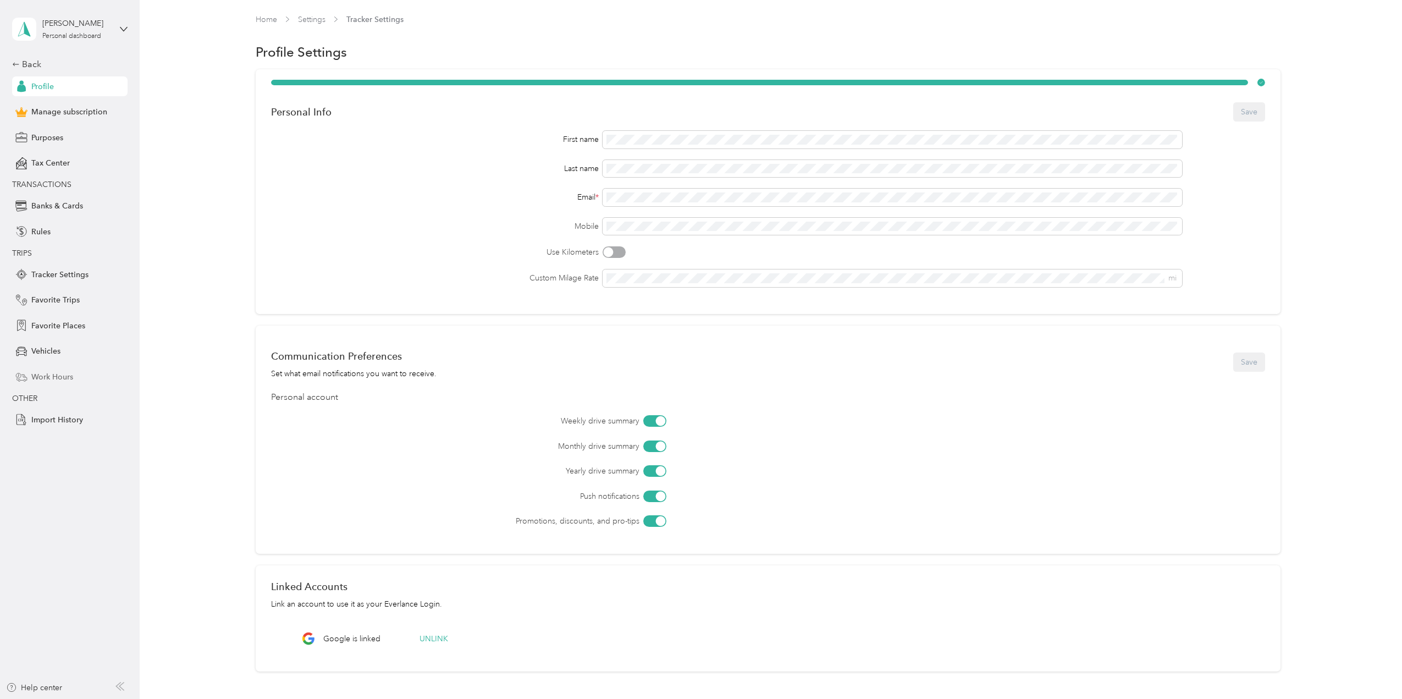
click at [69, 377] on span "Work Hours" at bounding box center [52, 377] width 42 height 12
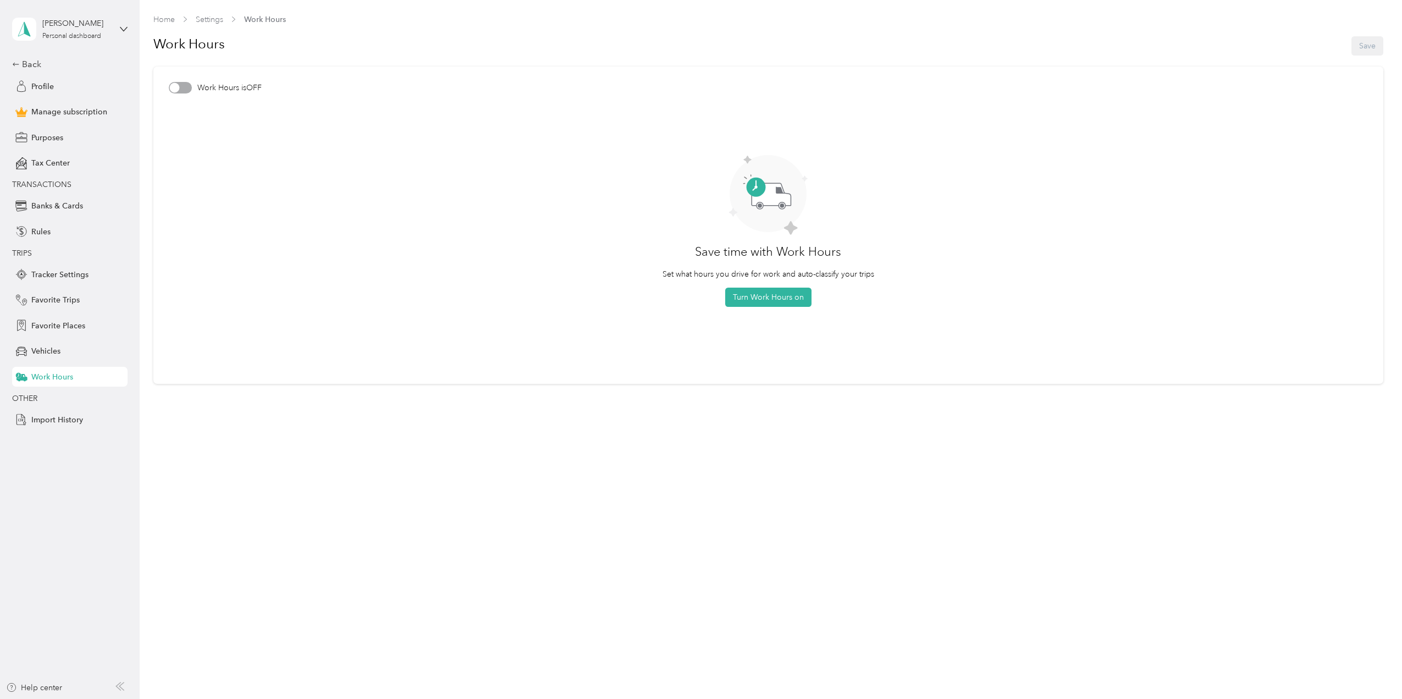
click at [188, 89] on div at bounding box center [180, 88] width 23 height 12
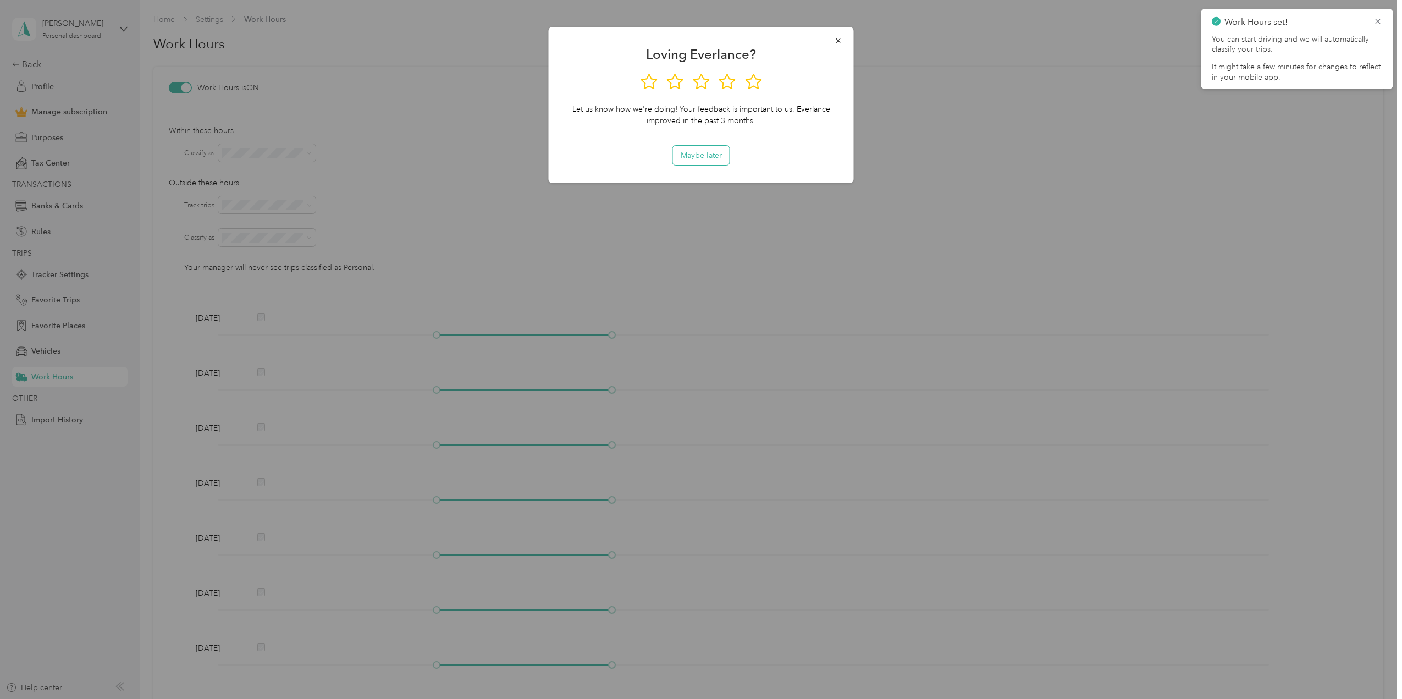
click at [710, 148] on button "Maybe later" at bounding box center [701, 155] width 57 height 19
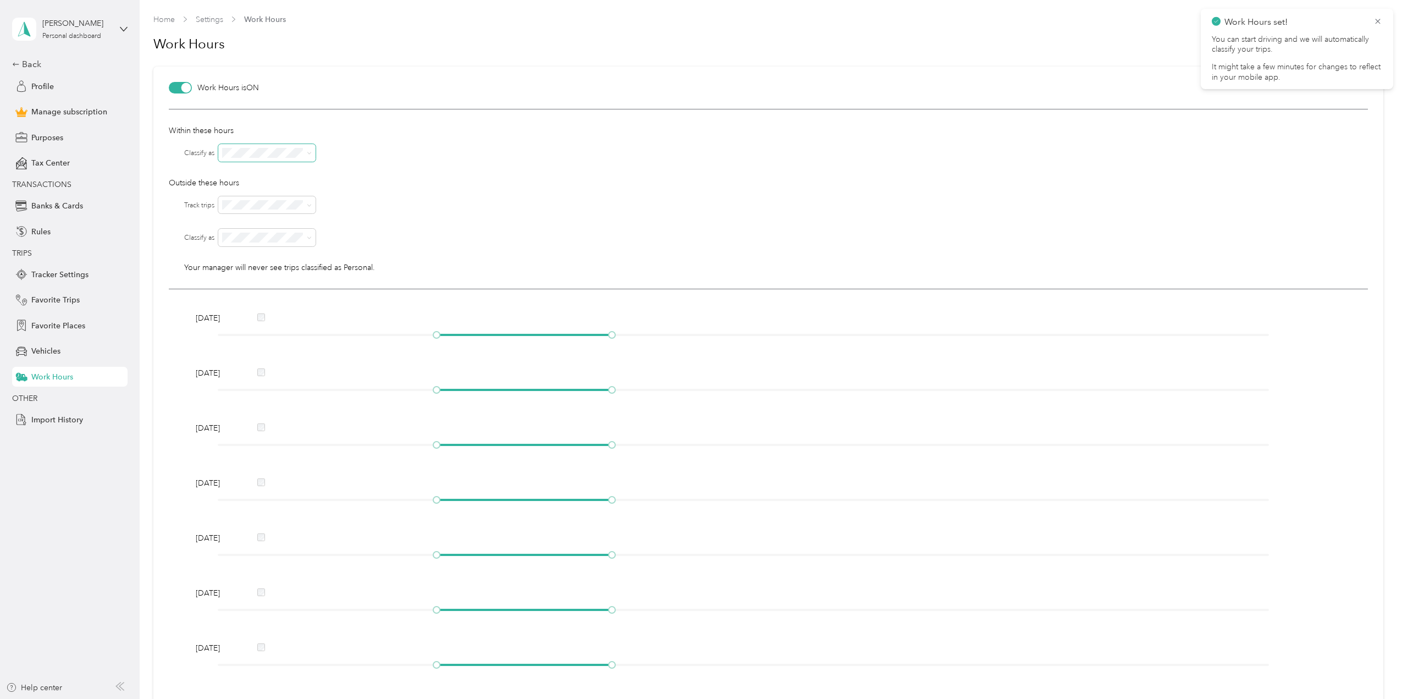
click at [307, 155] on icon at bounding box center [309, 153] width 5 height 5
click at [259, 205] on div "Lyft" at bounding box center [268, 209] width 82 height 12
click at [305, 206] on span at bounding box center [307, 205] width 9 height 8
click at [307, 206] on icon at bounding box center [309, 205] width 5 height 5
click at [420, 184] on p "Outside these hours" at bounding box center [768, 183] width 1199 height 12
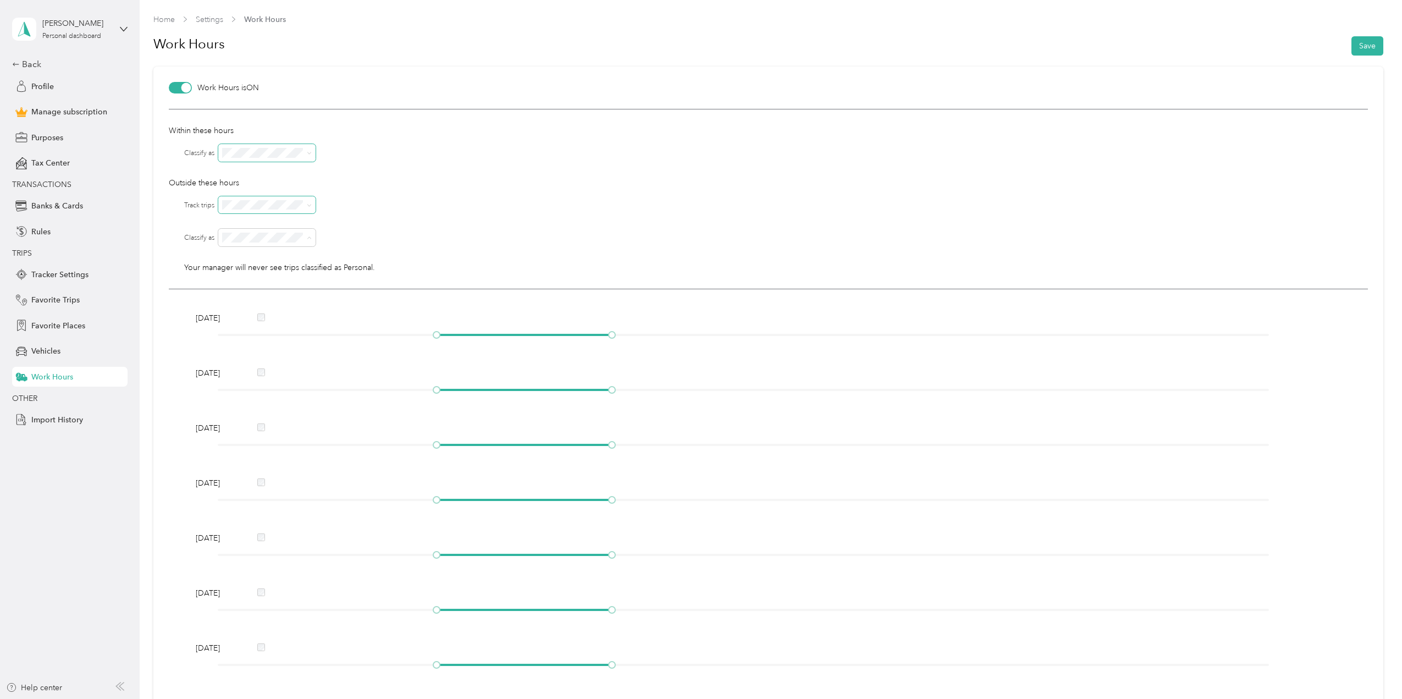
click at [272, 296] on div "Lyft" at bounding box center [268, 296] width 82 height 12
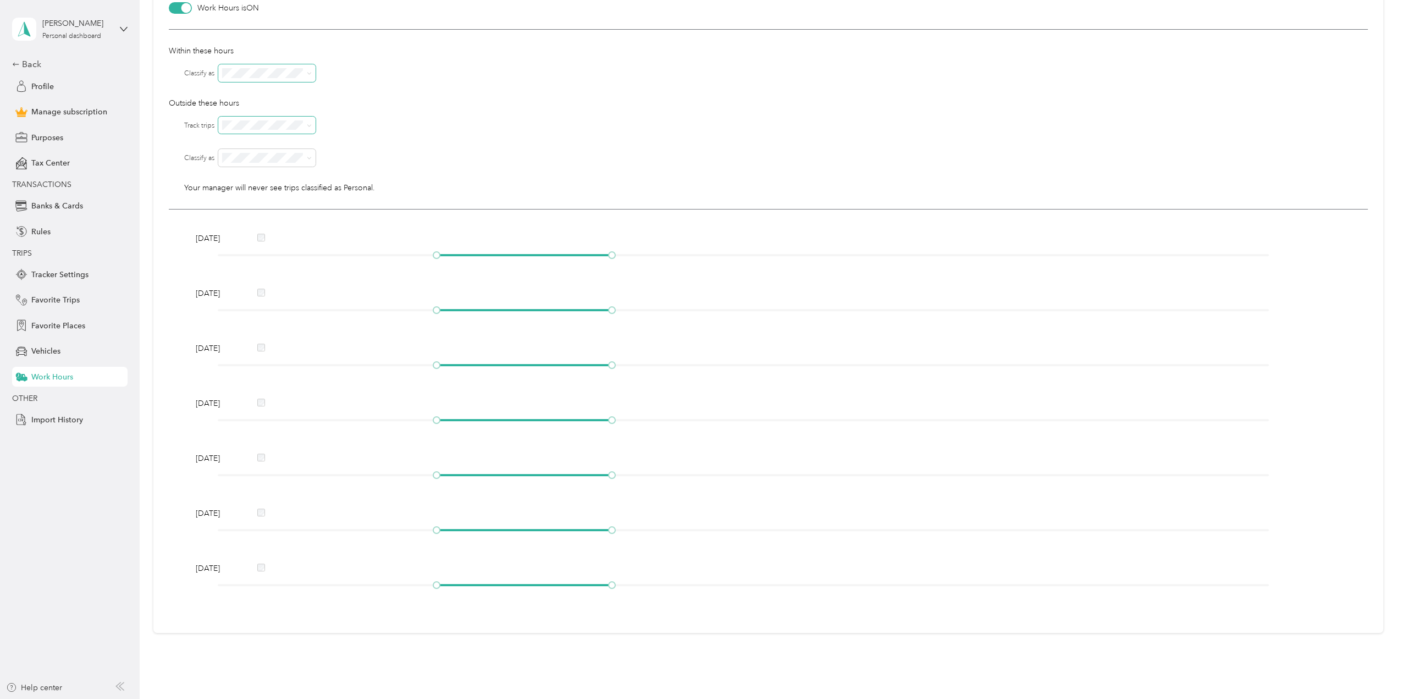
scroll to position [81, 0]
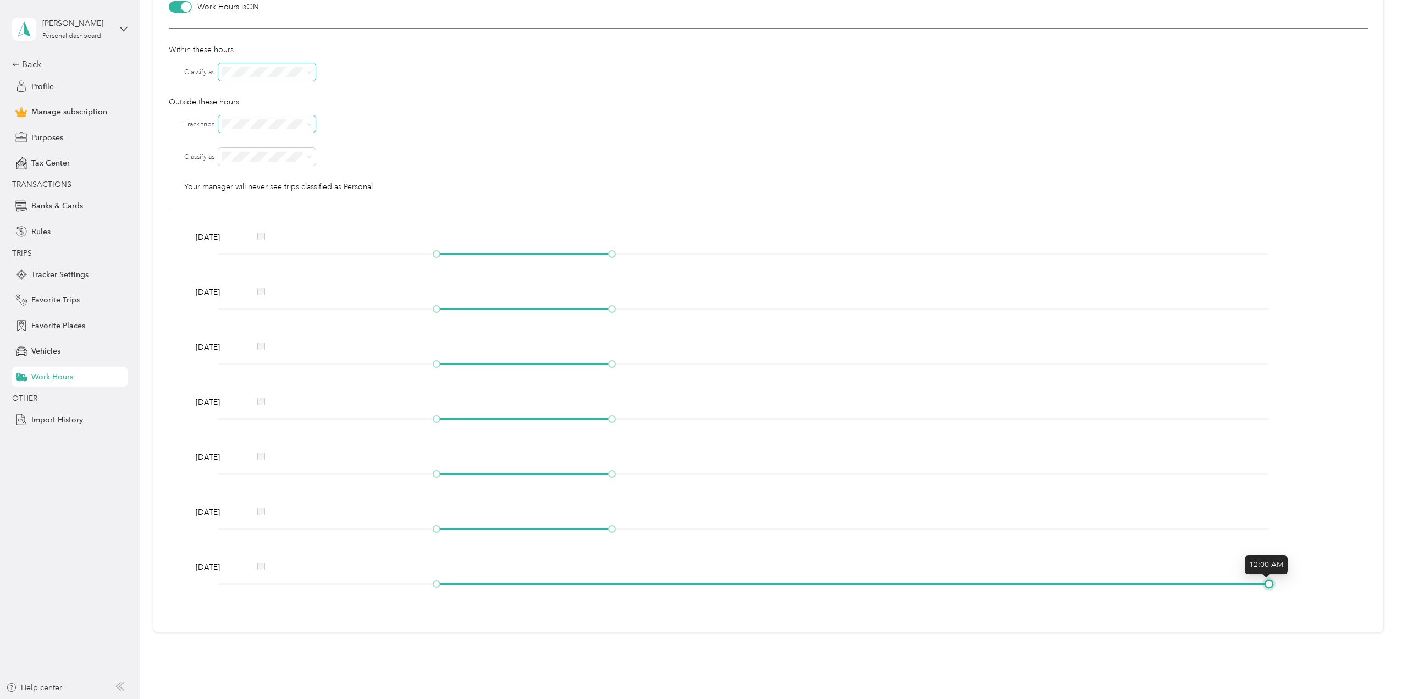
drag, startPoint x: 609, startPoint y: 585, endPoint x: 1322, endPoint y: 591, distance: 713.2
click at [1322, 591] on div "[DATE]" at bounding box center [768, 577] width 1153 height 32
drag, startPoint x: 437, startPoint y: 585, endPoint x: 201, endPoint y: 565, distance: 237.3
click at [201, 565] on body "[PERSON_NAME] Personal dashboard Back Profile Manage subscription Purposes Tax …" at bounding box center [698, 349] width 1397 height 699
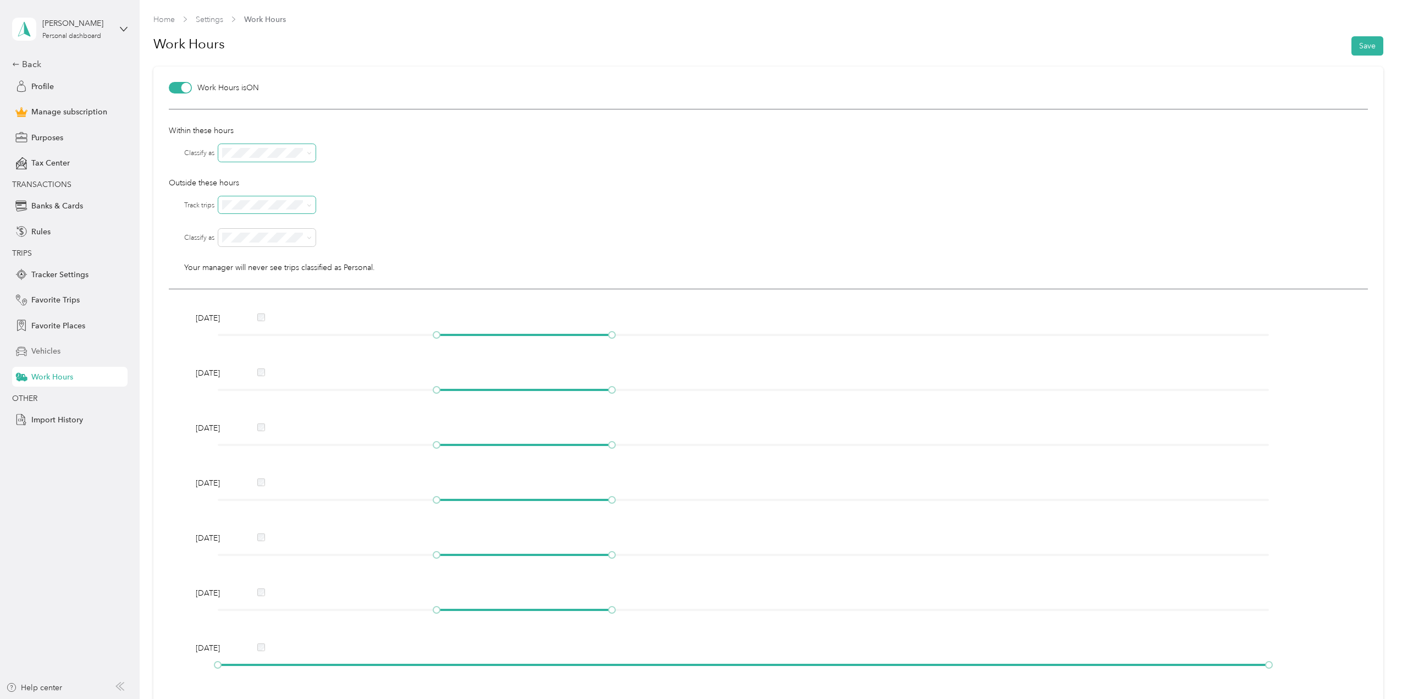
click at [67, 347] on div "Vehicles" at bounding box center [69, 351] width 115 height 20
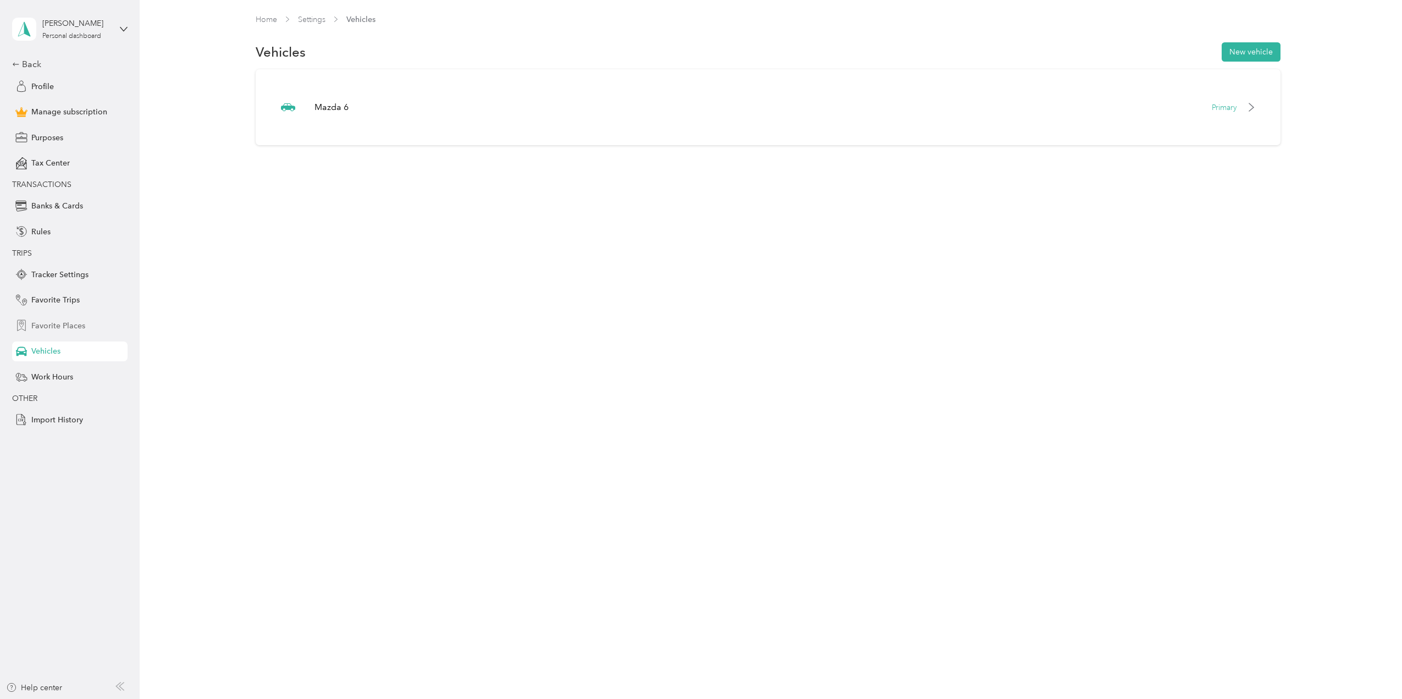
click at [66, 328] on span "Favorite Places" at bounding box center [58, 326] width 54 height 12
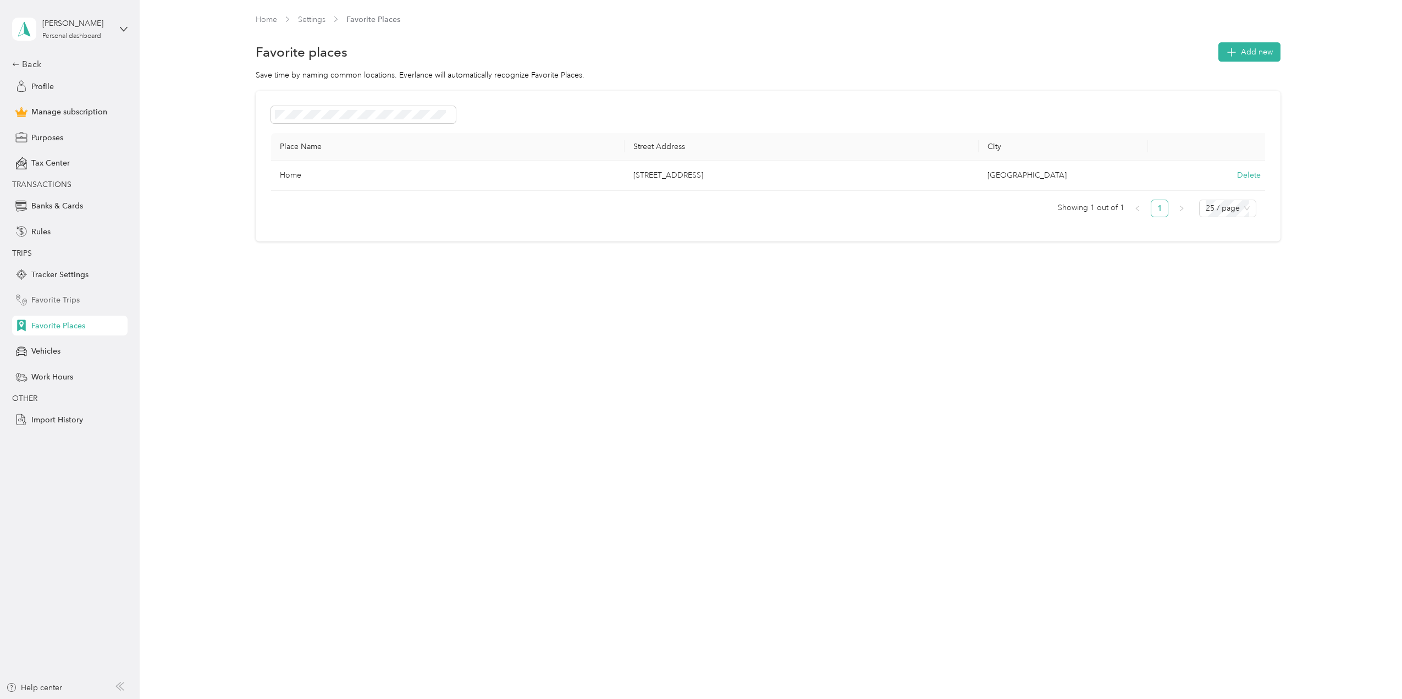
click at [70, 307] on div "Favorite Trips" at bounding box center [69, 300] width 115 height 20
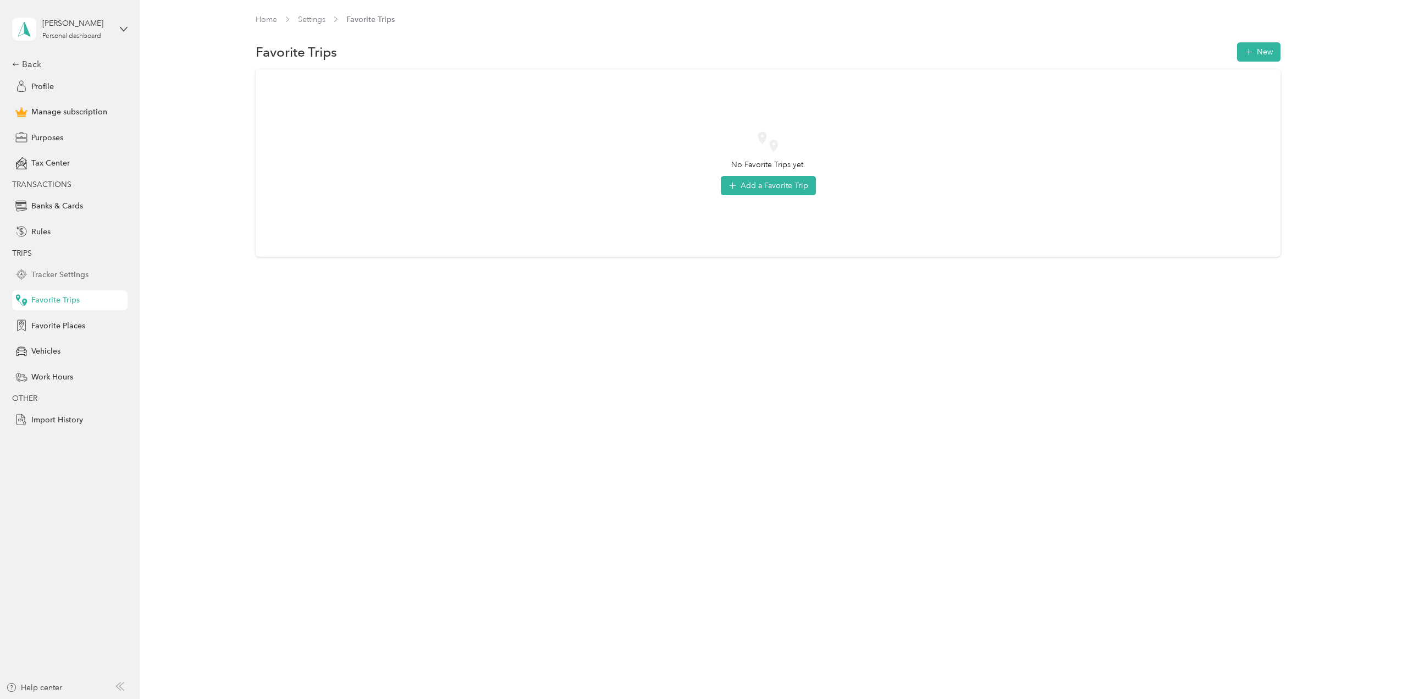
click at [74, 281] on div "Tracker Settings" at bounding box center [69, 274] width 115 height 20
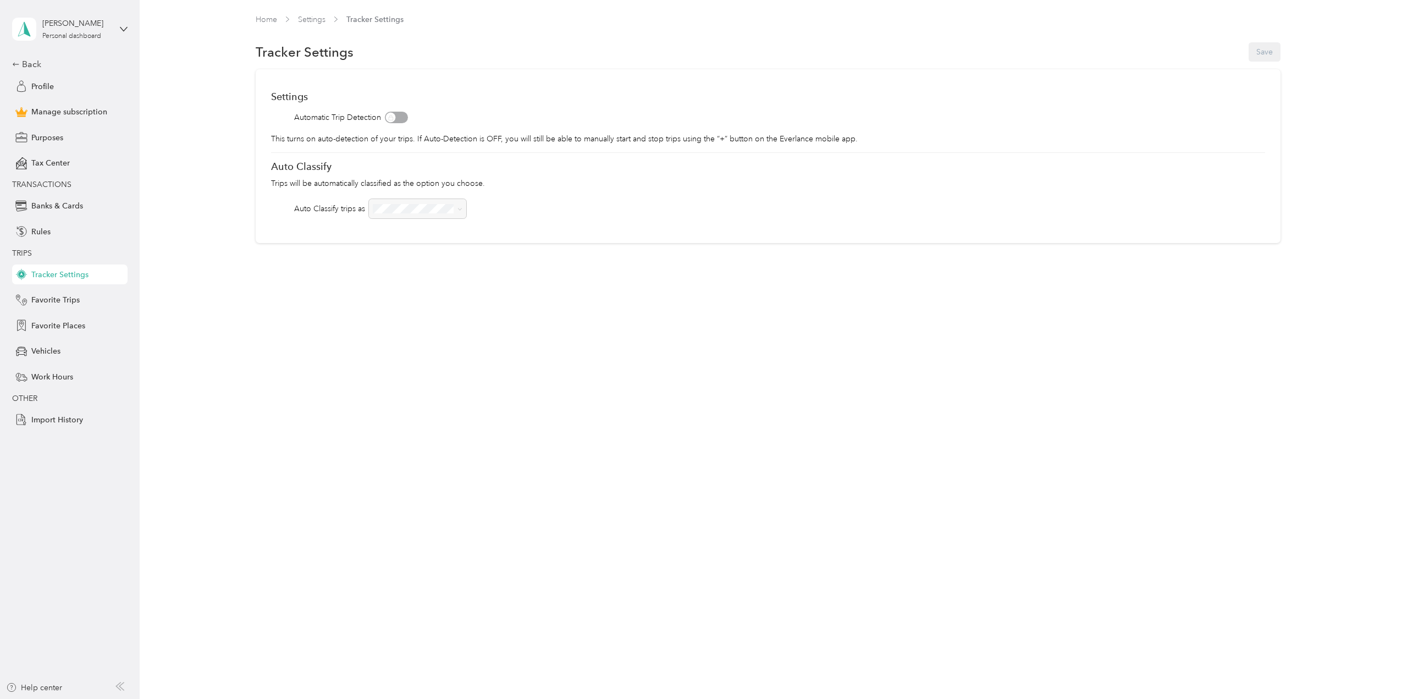
click at [62, 243] on div "Back Profile Manage subscription Purposes Tax Center TRANSACTIONS Banks & Cards…" at bounding box center [69, 244] width 115 height 372
click at [62, 234] on div "Rules" at bounding box center [69, 232] width 115 height 20
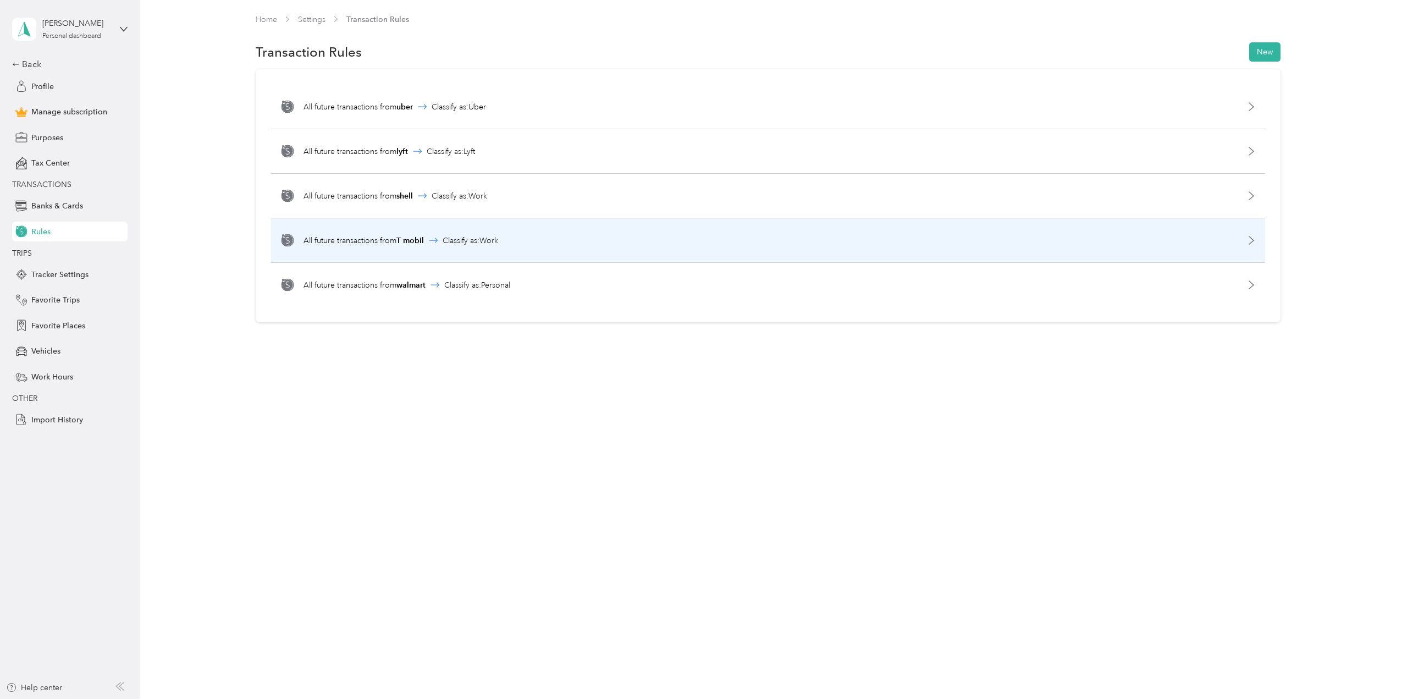
click at [493, 242] on div "Classify as: Work" at bounding box center [471, 241] width 56 height 12
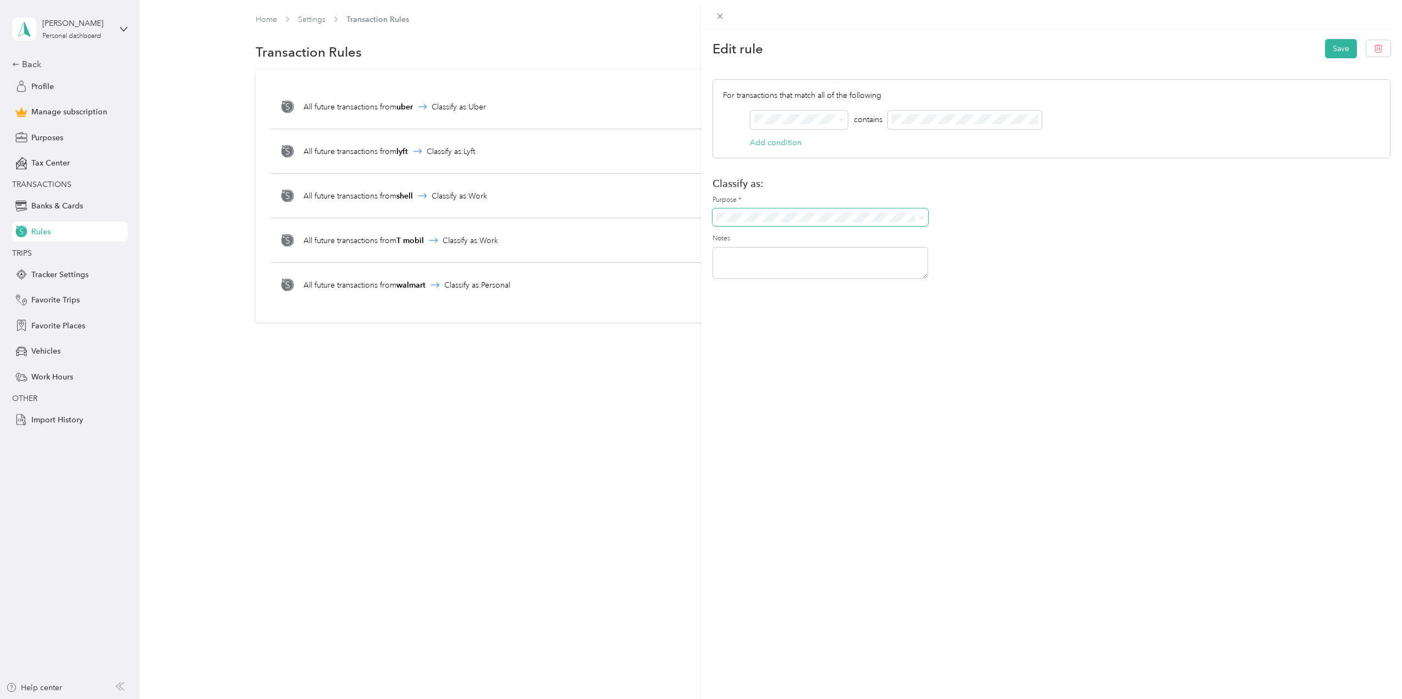
click at [925, 219] on span at bounding box center [821, 217] width 216 height 18
click at [920, 219] on icon at bounding box center [921, 217] width 5 height 5
click at [768, 252] on div "Personal" at bounding box center [820, 256] width 200 height 12
click at [1328, 46] on button "Save" at bounding box center [1341, 48] width 32 height 19
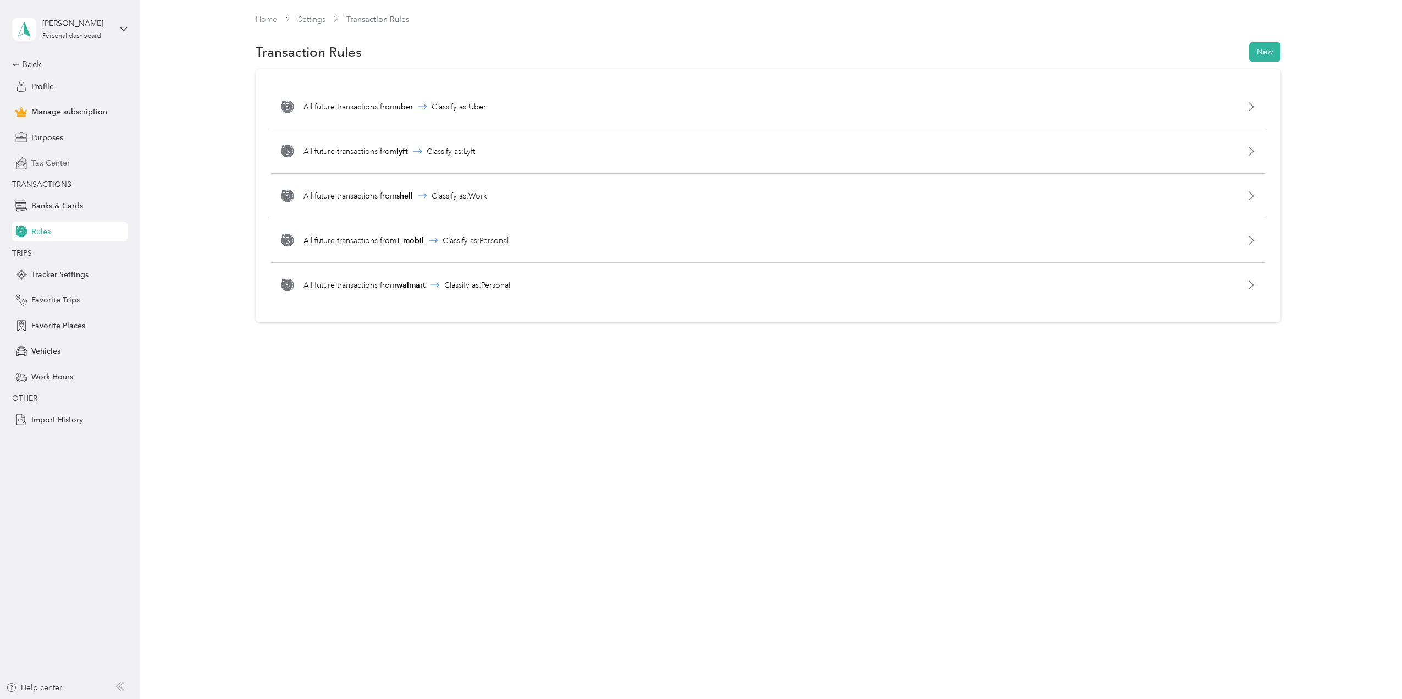
click at [61, 165] on span "Tax Center" at bounding box center [50, 163] width 38 height 12
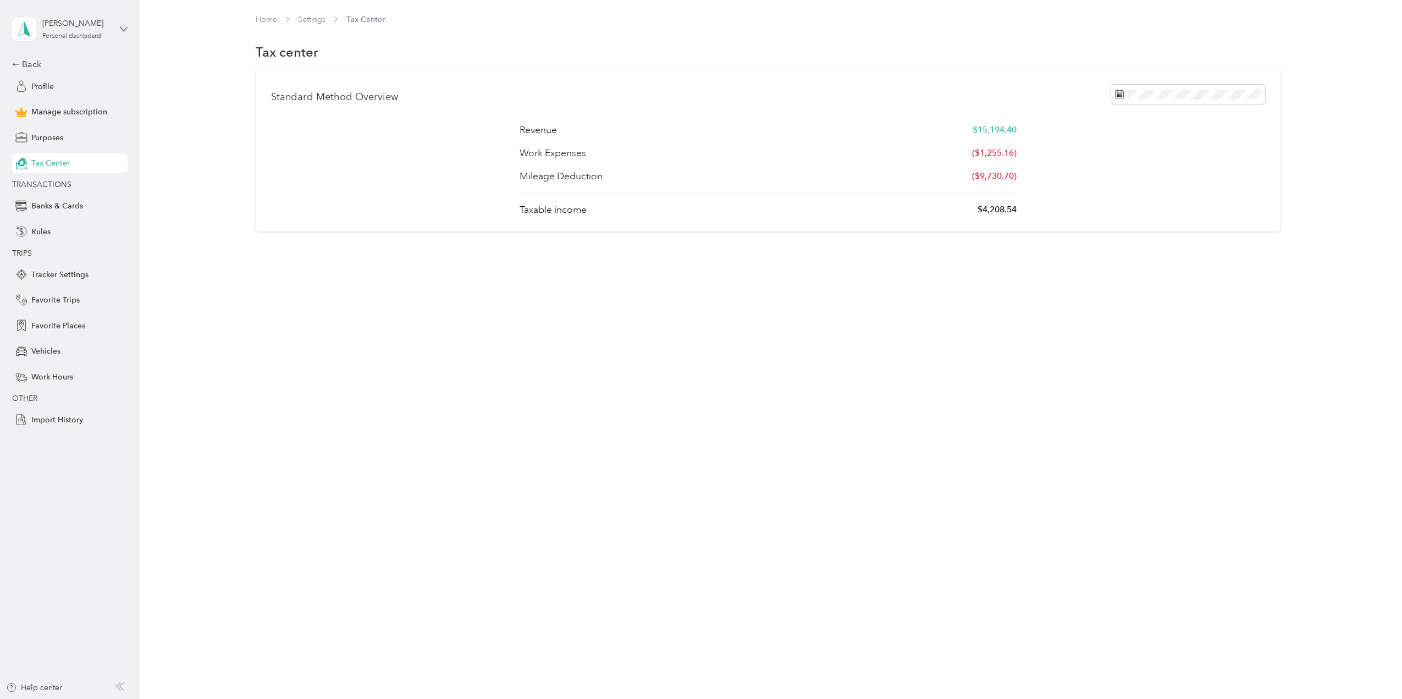
click at [122, 29] on icon at bounding box center [124, 29] width 8 height 8
click at [93, 137] on div "Purposes" at bounding box center [69, 138] width 115 height 20
click at [57, 85] on div "Profile" at bounding box center [69, 86] width 115 height 20
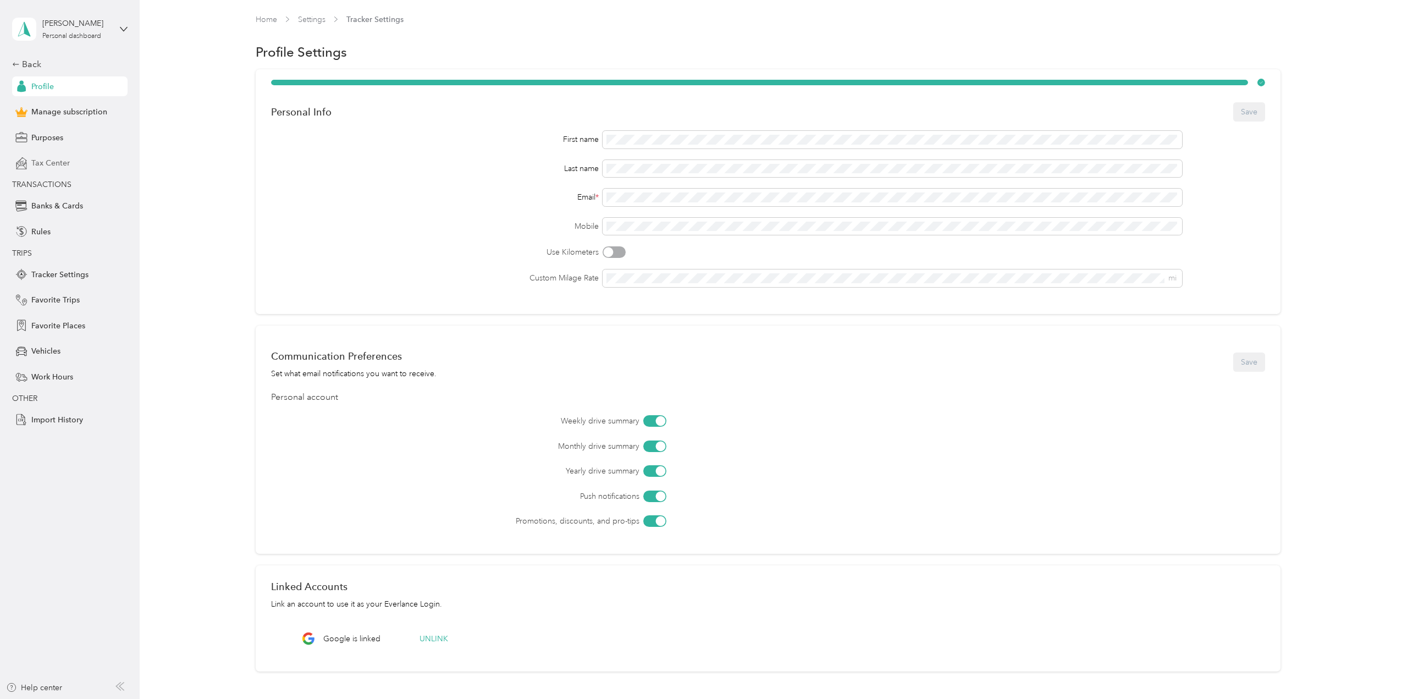
click at [46, 163] on span "Tax Center" at bounding box center [50, 163] width 38 height 12
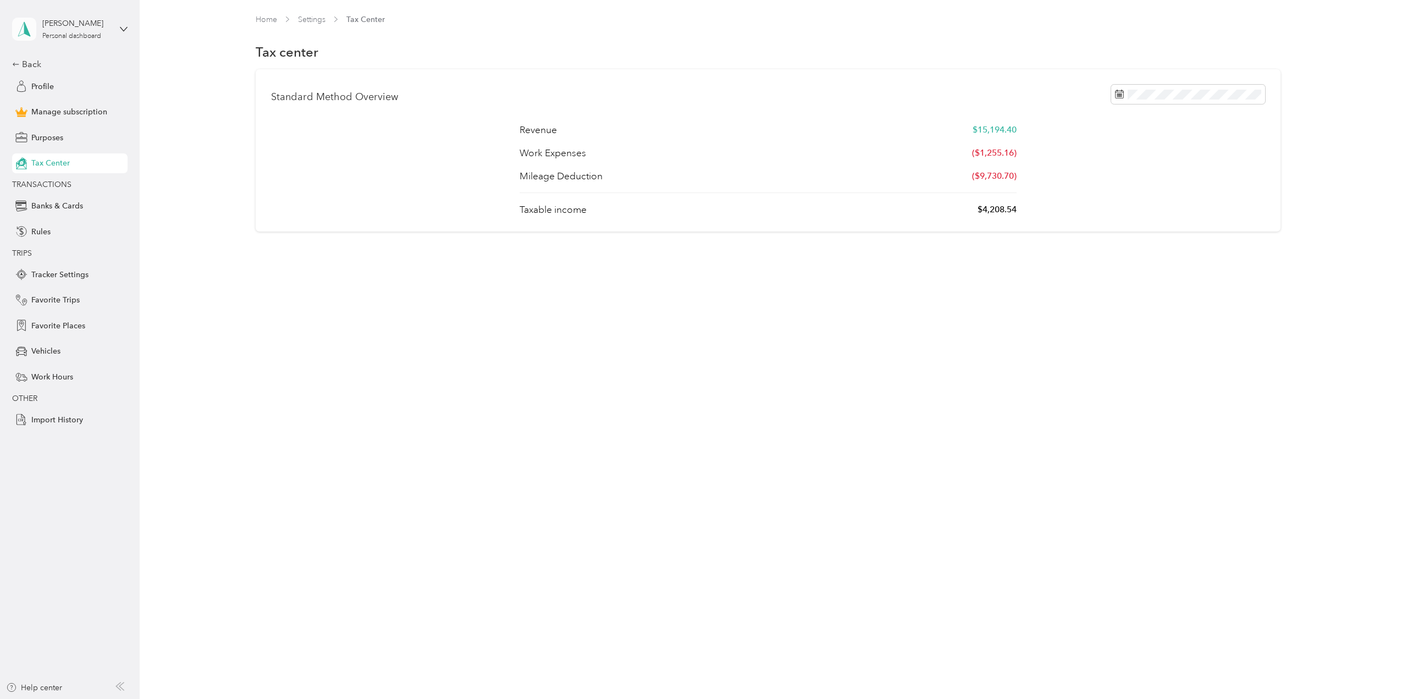
click at [25, 35] on icon at bounding box center [24, 28] width 16 height 15
click at [31, 92] on div "Log out" at bounding box center [159, 90] width 278 height 19
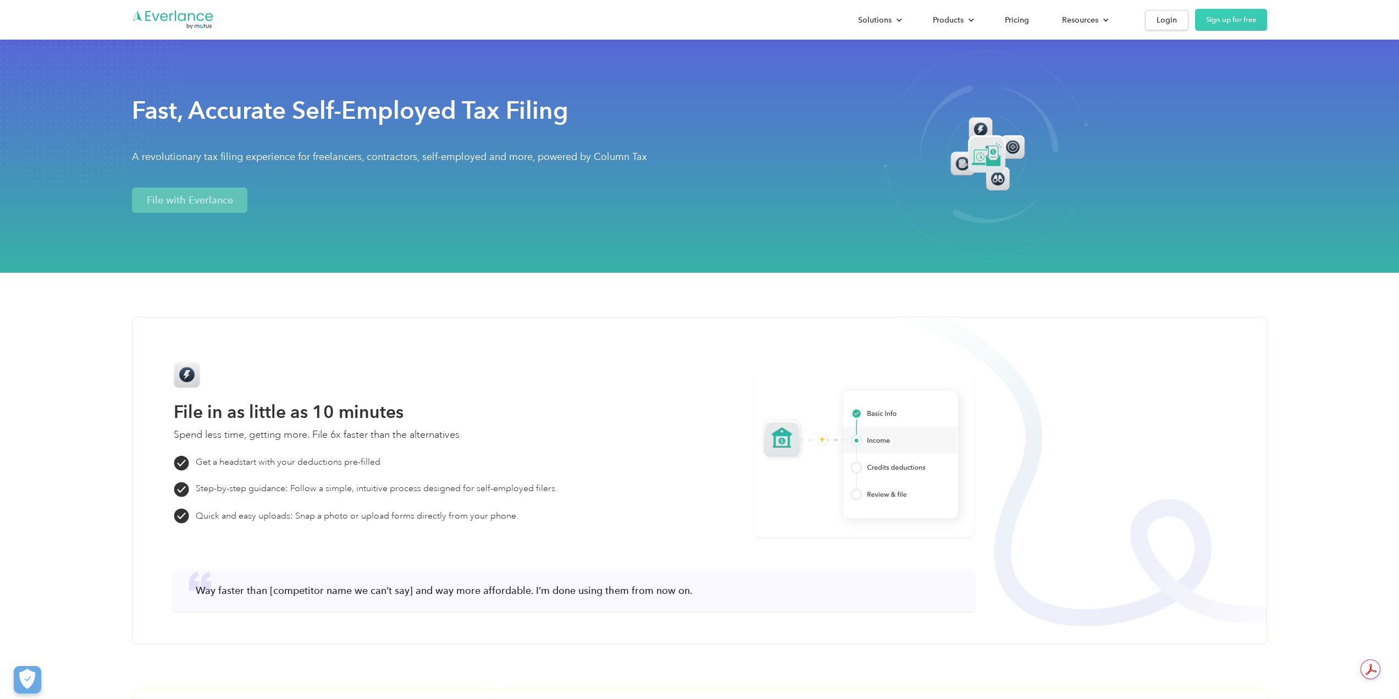
click at [202, 198] on link "File with Everlance" at bounding box center [189, 200] width 115 height 25
